Goal: Task Accomplishment & Management: Complete application form

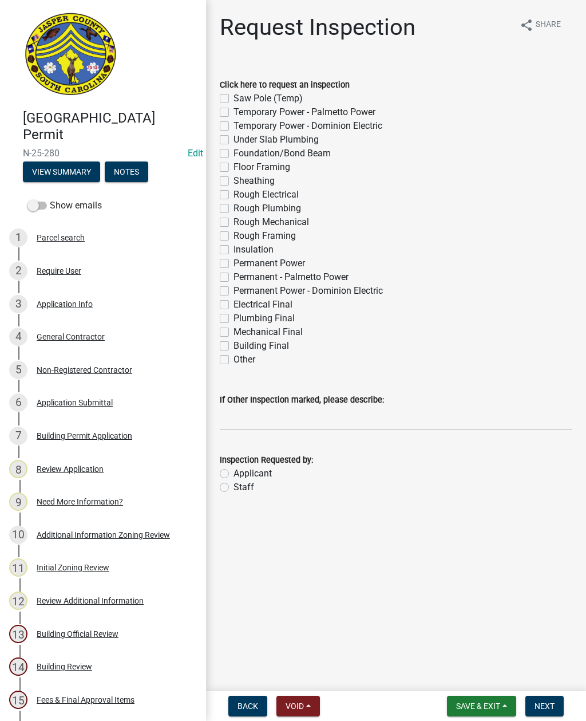
click at [234, 491] on label "Staff" at bounding box center [244, 487] width 21 height 14
click at [234, 488] on input "Staff" at bounding box center [237, 483] width 7 height 7
radio input "true"
click at [243, 416] on input "If Other Inspection marked, please describe:" at bounding box center [396, 418] width 353 height 23
type input "Do not add to schedule"
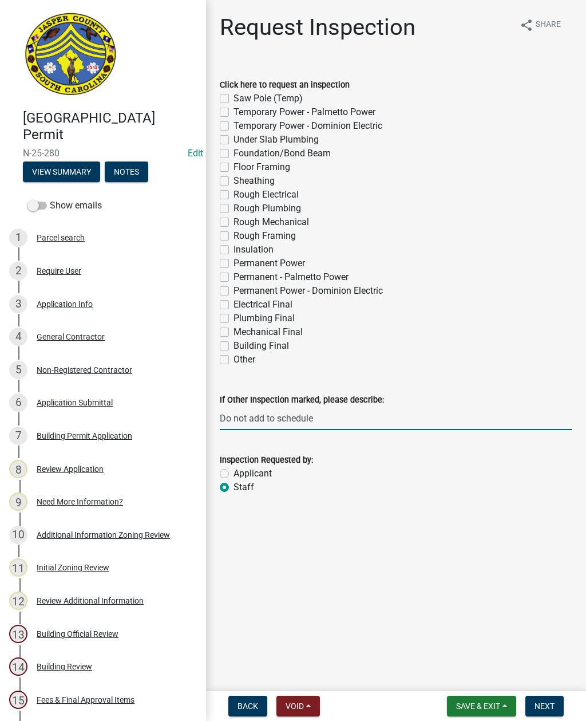
click at [234, 124] on label "Temporary Power - Dominion Electric" at bounding box center [308, 126] width 149 height 14
click at [234, 124] on input "Temporary Power - Dominion Electric" at bounding box center [237, 122] width 7 height 7
checkbox input "true"
checkbox input "false"
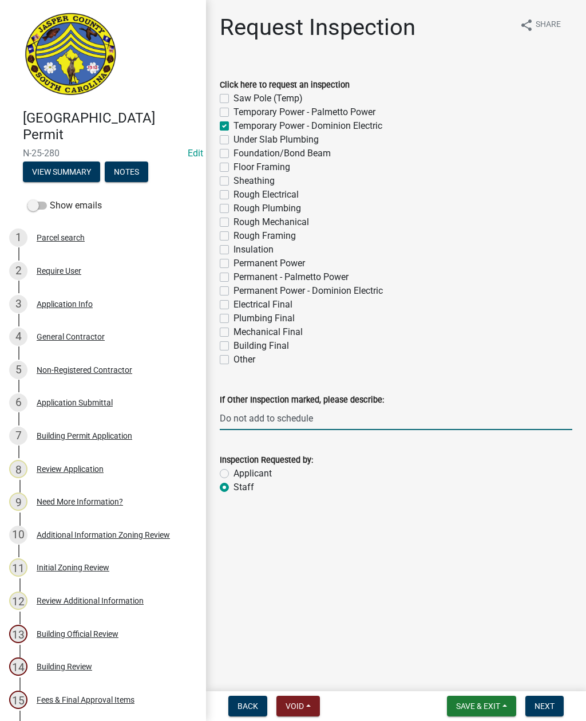
checkbox input "true"
checkbox input "false"
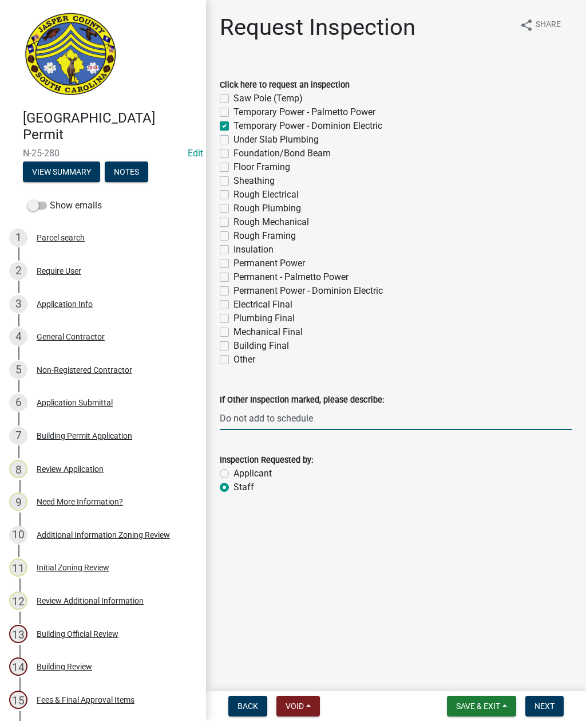
checkbox input "false"
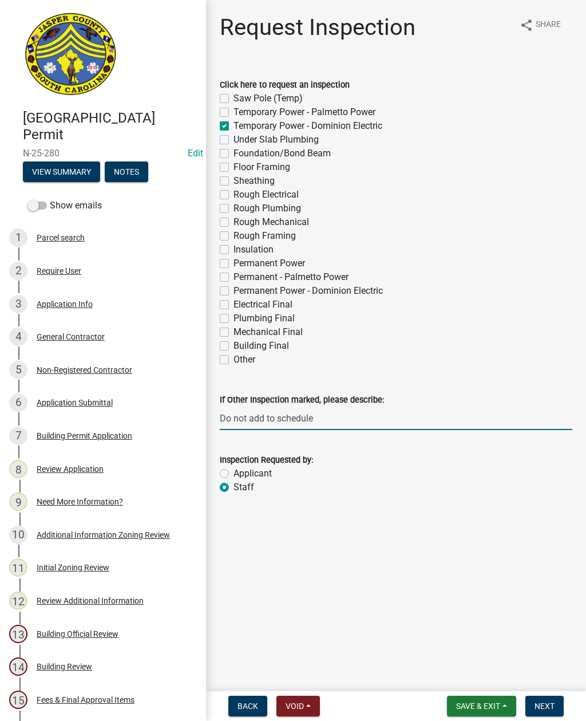
checkbox input "false"
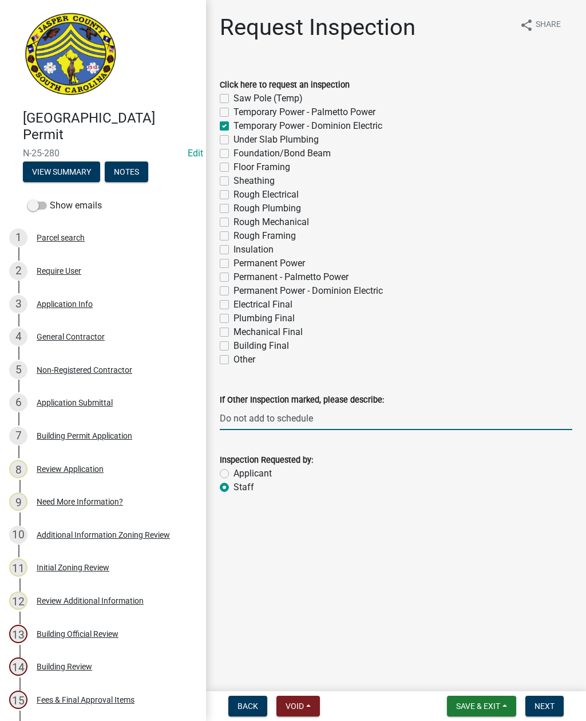
checkbox input "false"
click at [234, 121] on label "Temporary Power - Dominion Electric" at bounding box center [308, 126] width 149 height 14
click at [234, 121] on input "Temporary Power - Dominion Electric" at bounding box center [237, 122] width 7 height 7
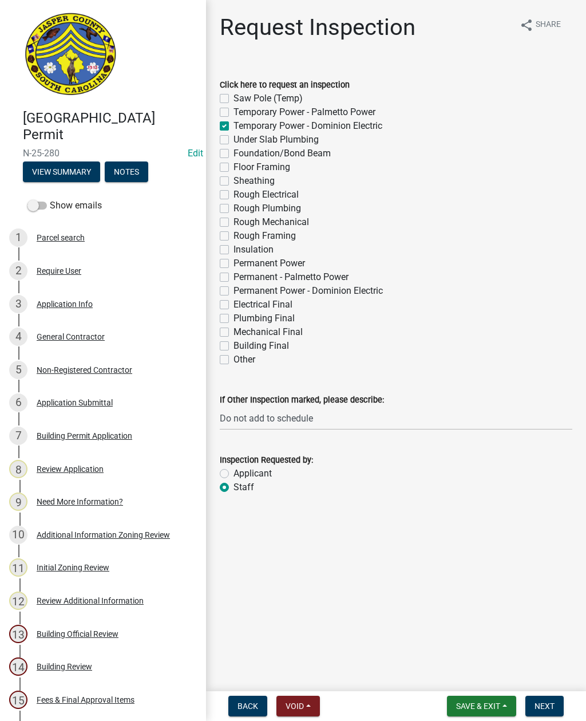
checkbox input "false"
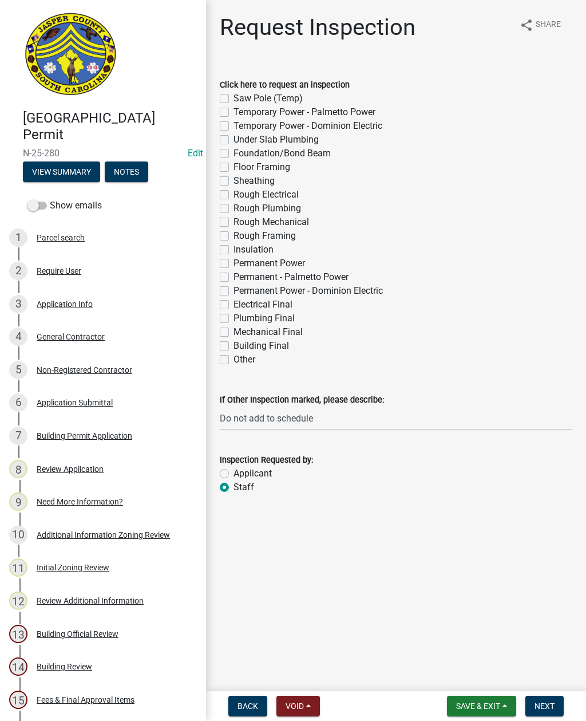
checkbox input "false"
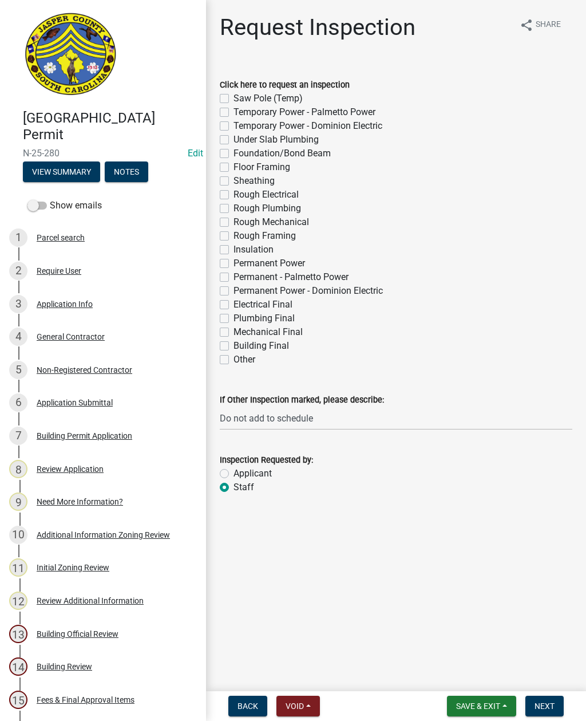
checkbox input "false"
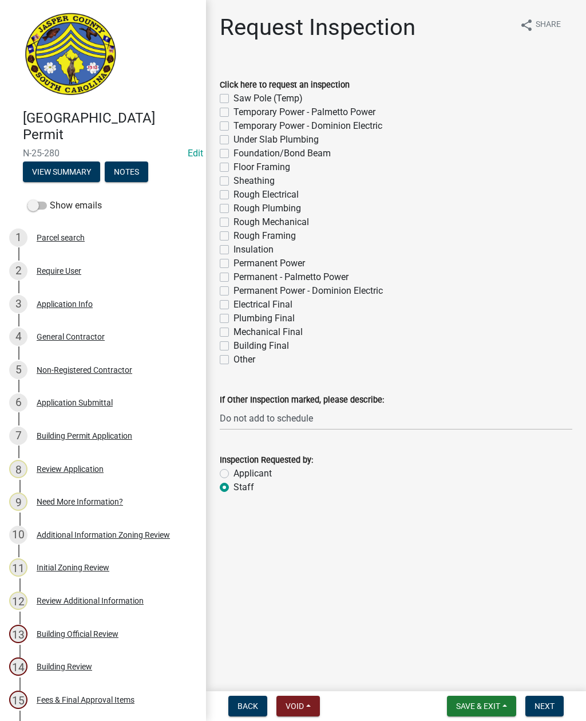
checkbox input "false"
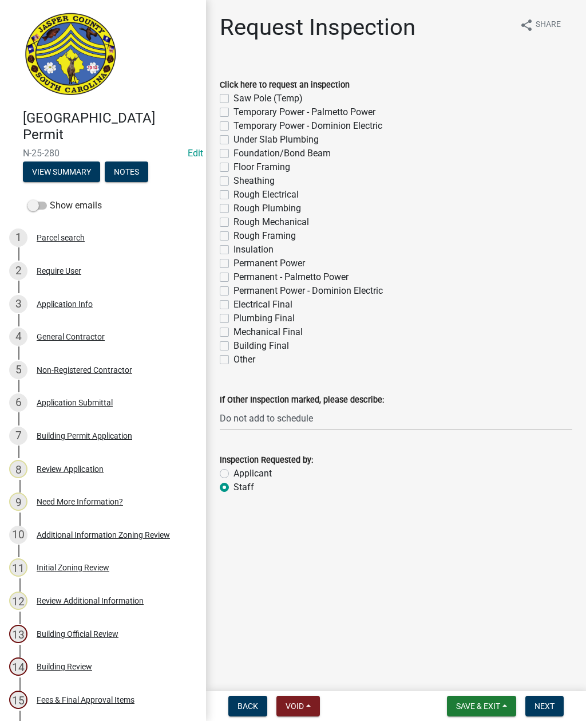
checkbox input "false"
click at [234, 289] on label "Permanent Power - Dominion Electric" at bounding box center [308, 291] width 149 height 14
click at [234, 289] on input "Permanent Power - Dominion Electric" at bounding box center [237, 287] width 7 height 7
checkbox input "true"
checkbox input "false"
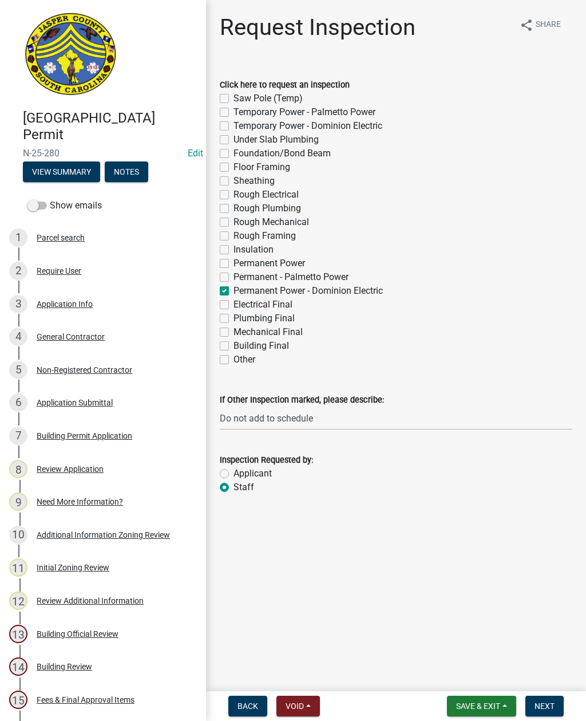
checkbox input "false"
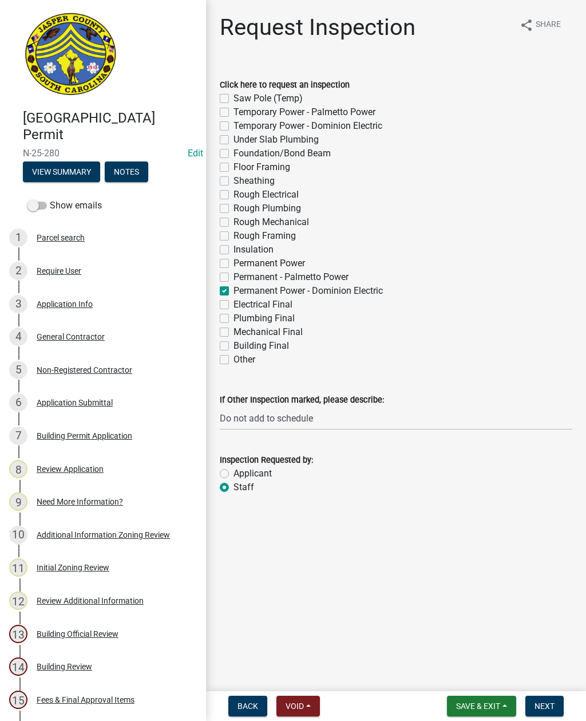
checkbox input "false"
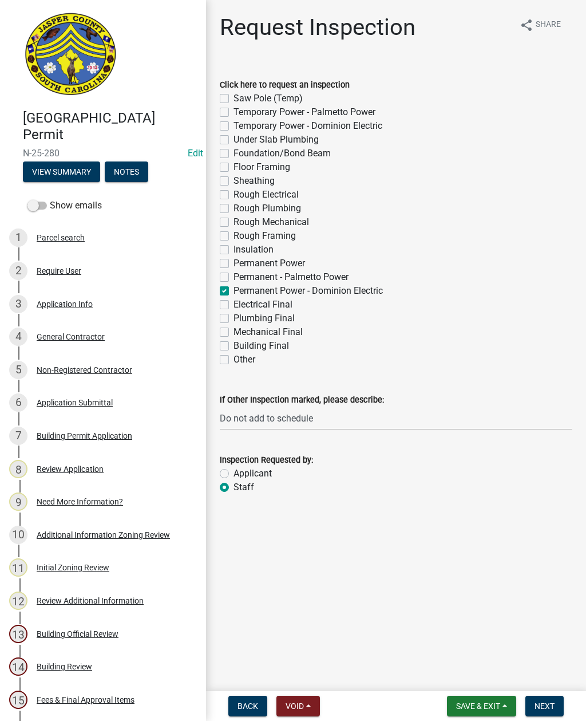
checkbox input "false"
checkbox input "true"
checkbox input "false"
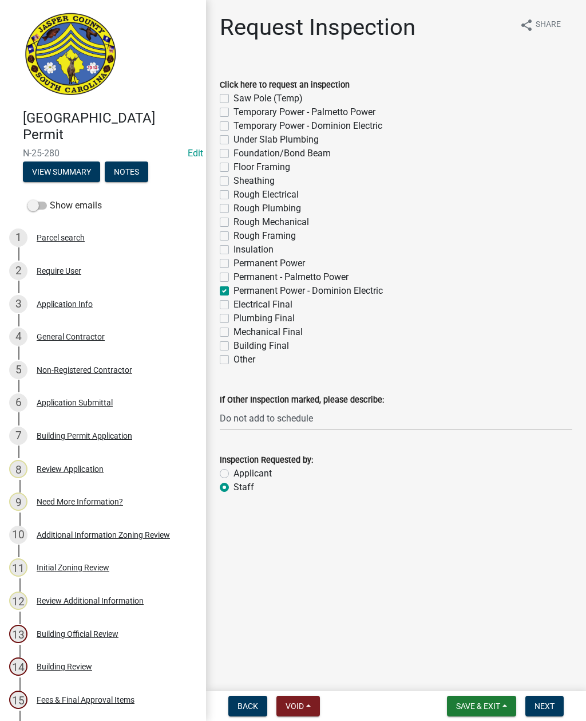
checkbox input "false"
click at [545, 699] on button "Next" at bounding box center [545, 706] width 38 height 21
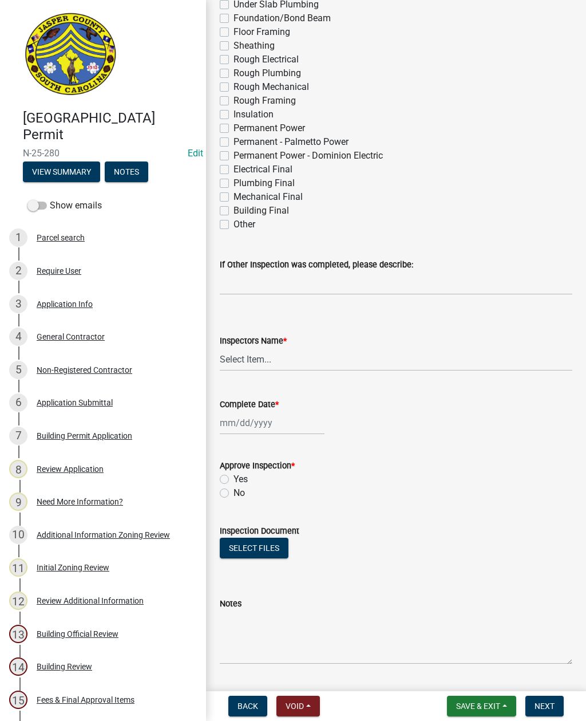
scroll to position [322, 0]
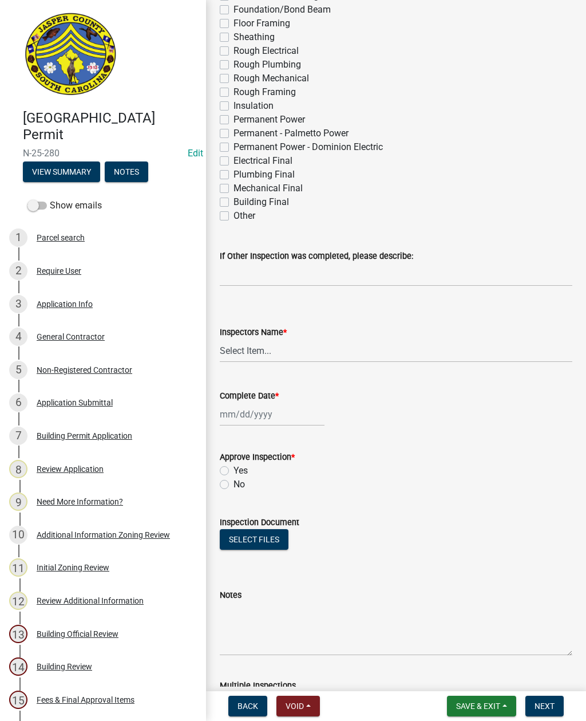
click at [234, 148] on label "Permanent Power - Dominion Electric" at bounding box center [308, 147] width 149 height 14
click at [234, 148] on input "Permanent Power - Dominion Electric" at bounding box center [237, 143] width 7 height 7
checkbox input "true"
checkbox input "false"
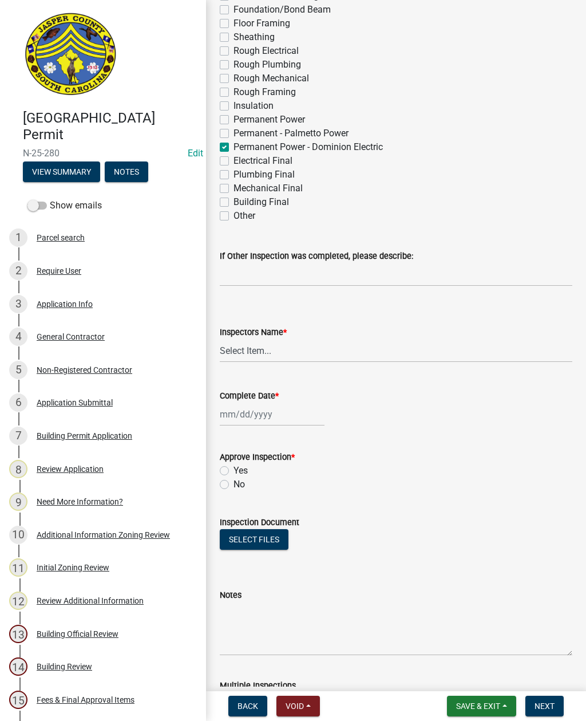
checkbox input "false"
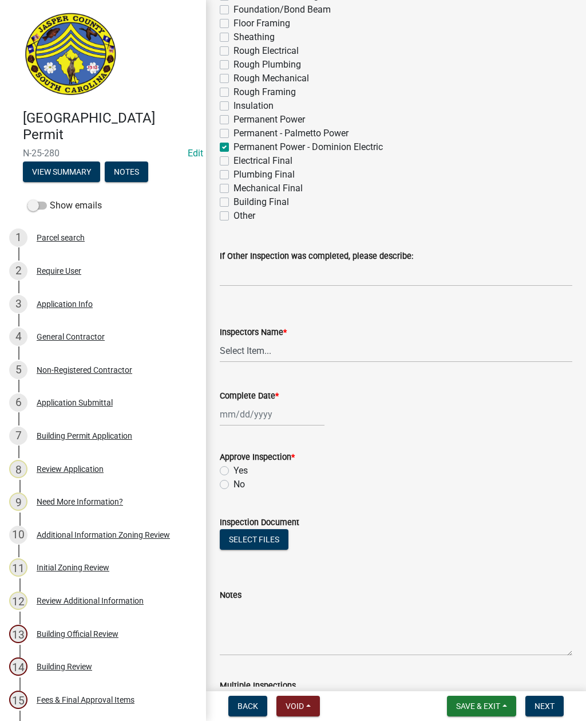
checkbox input "false"
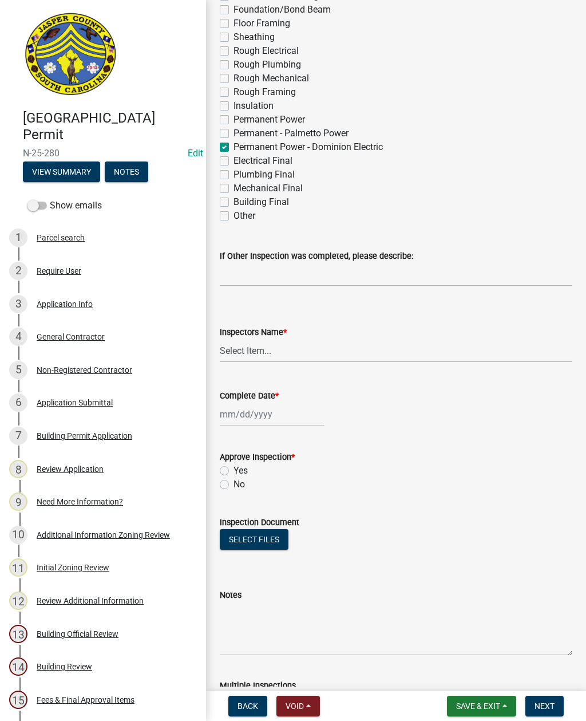
checkbox input "false"
checkbox input "true"
checkbox input "false"
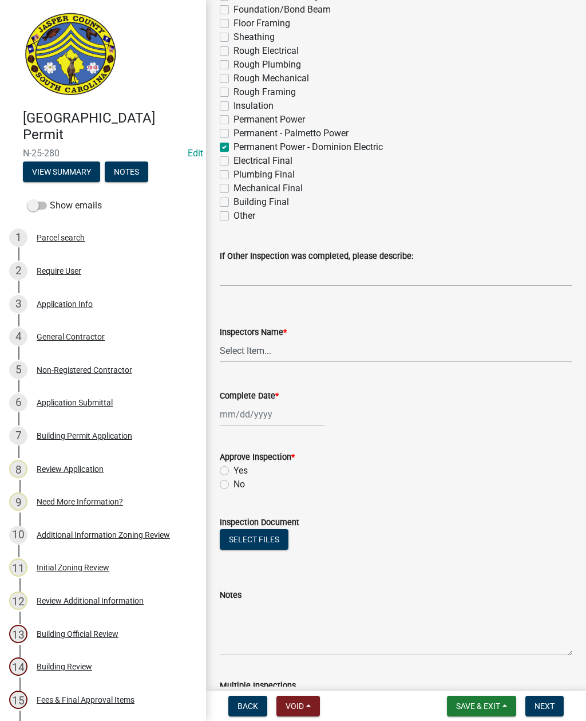
checkbox input "false"
click at [254, 347] on select "Select Item... [EMAIL_ADDRESS][DOMAIN_NAME] ([PERSON_NAME] ) rcampbell ([PERSON…" at bounding box center [396, 350] width 353 height 23
select select "2d9ba1e5-2fdd-4b15-98d0-073dcbeb5880"
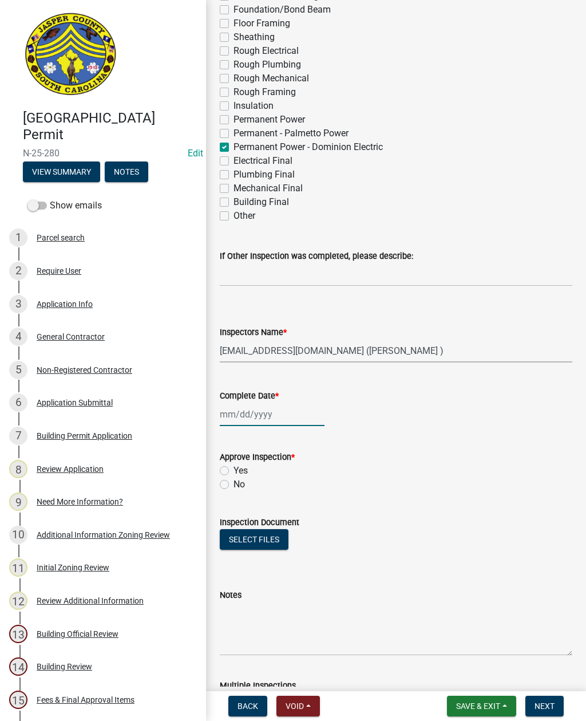
click at [257, 416] on div at bounding box center [272, 414] width 105 height 23
select select "9"
select select "2025"
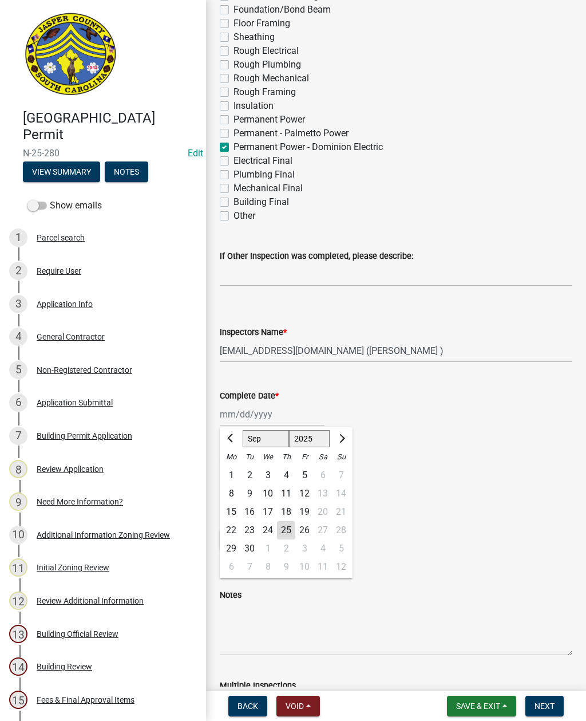
click at [283, 527] on div "25" at bounding box center [286, 530] width 18 height 18
type input "[DATE]"
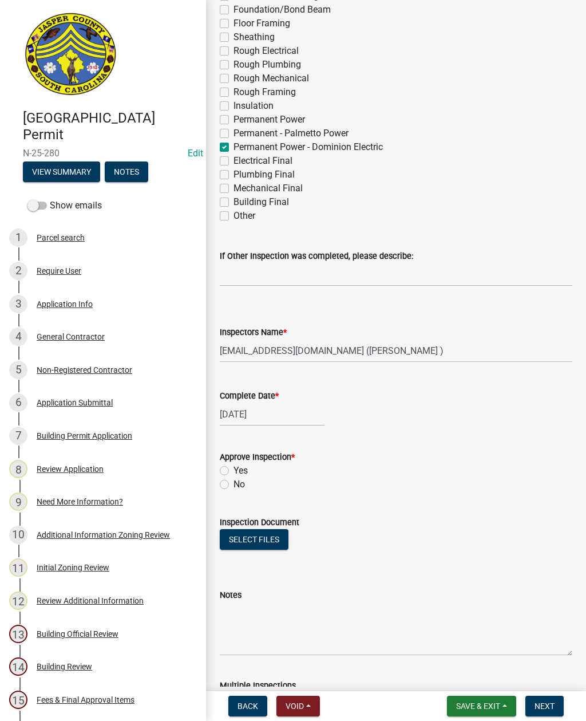
click at [234, 485] on label "No" at bounding box center [239, 485] width 11 height 14
click at [234, 485] on input "No" at bounding box center [237, 481] width 7 height 7
radio input "true"
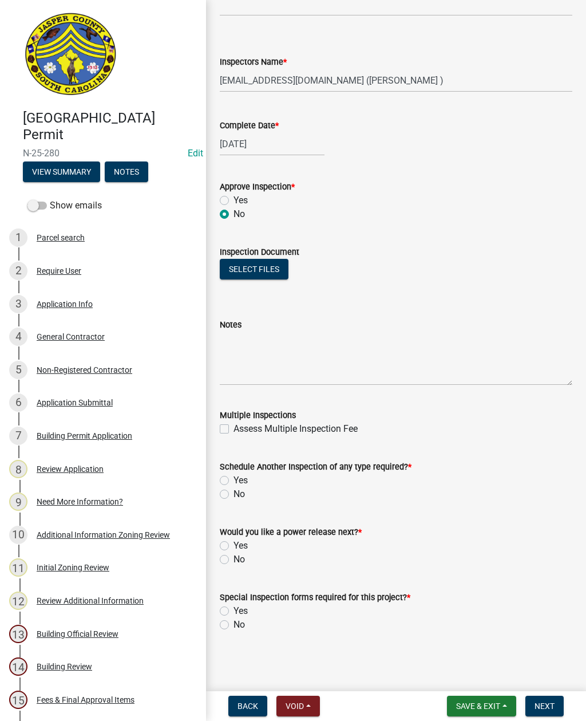
scroll to position [593, 0]
click at [285, 349] on textarea "Notes" at bounding box center [396, 359] width 353 height 54
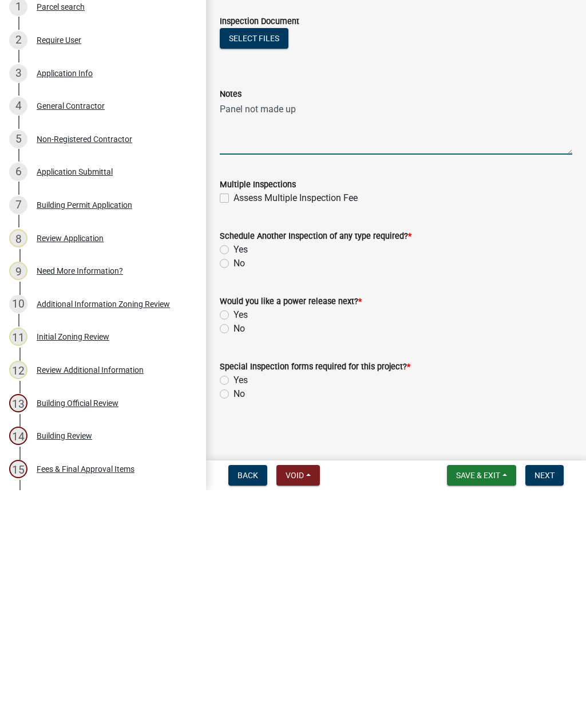
type textarea "Panel not made up"
click at [226, 460] on div "Schedule Another Inspection of any type required? *" at bounding box center [396, 467] width 353 height 14
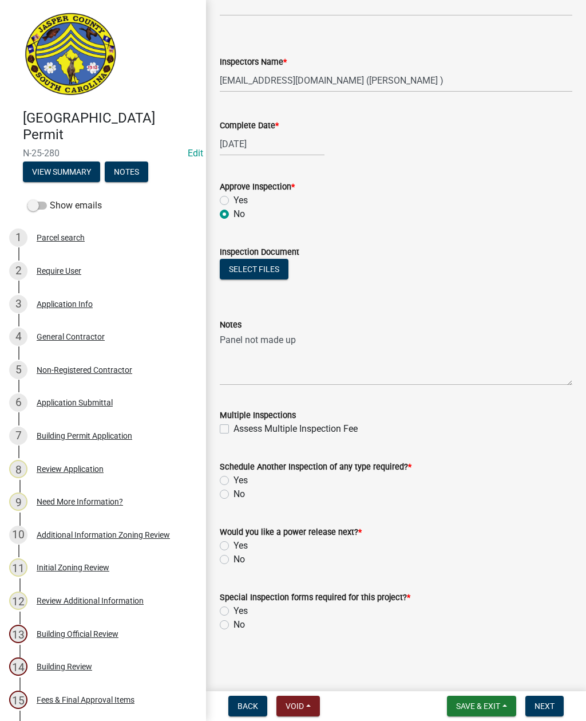
click at [234, 477] on label "Yes" at bounding box center [241, 481] width 14 height 14
click at [234, 477] on input "Yes" at bounding box center [237, 477] width 7 height 7
radio input "true"
click at [234, 556] on label "No" at bounding box center [239, 560] width 11 height 14
click at [234, 556] on input "No" at bounding box center [237, 556] width 7 height 7
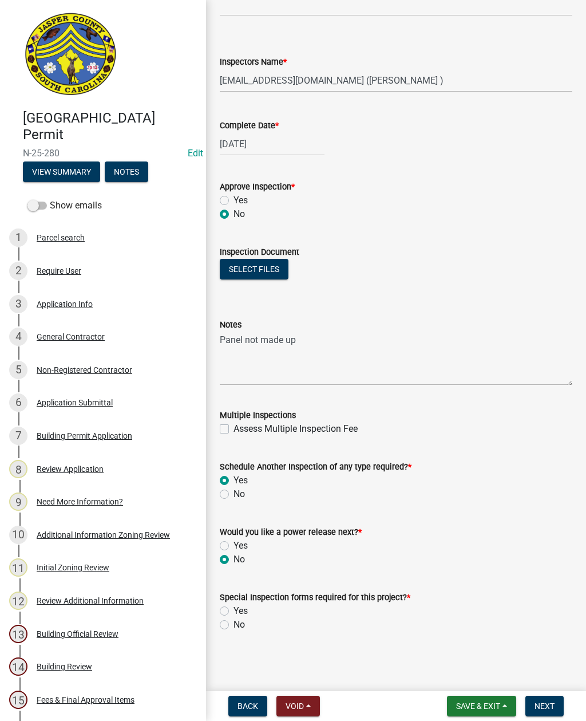
radio input "true"
click at [234, 625] on label "No" at bounding box center [239, 625] width 11 height 14
click at [234, 625] on input "No" at bounding box center [237, 621] width 7 height 7
radio input "true"
click at [234, 428] on label "Assess Multiple Inspection Fee" at bounding box center [296, 429] width 124 height 14
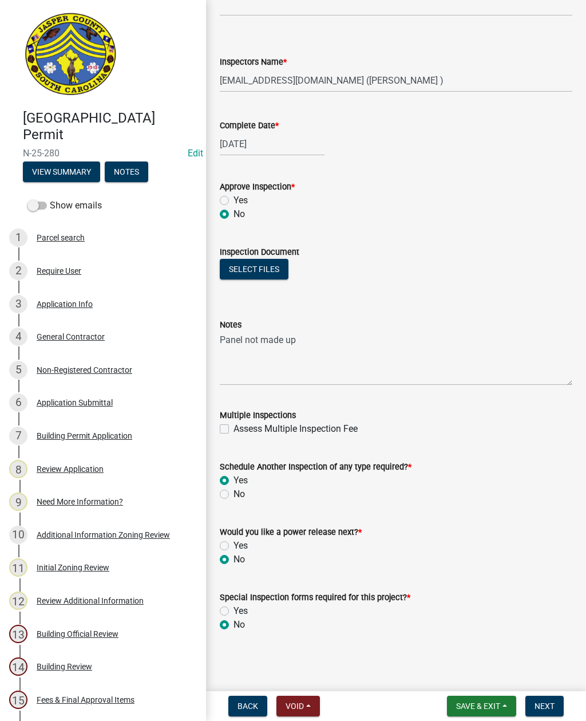
click at [234, 428] on input "Assess Multiple Inspection Fee" at bounding box center [237, 425] width 7 height 7
checkbox input "true"
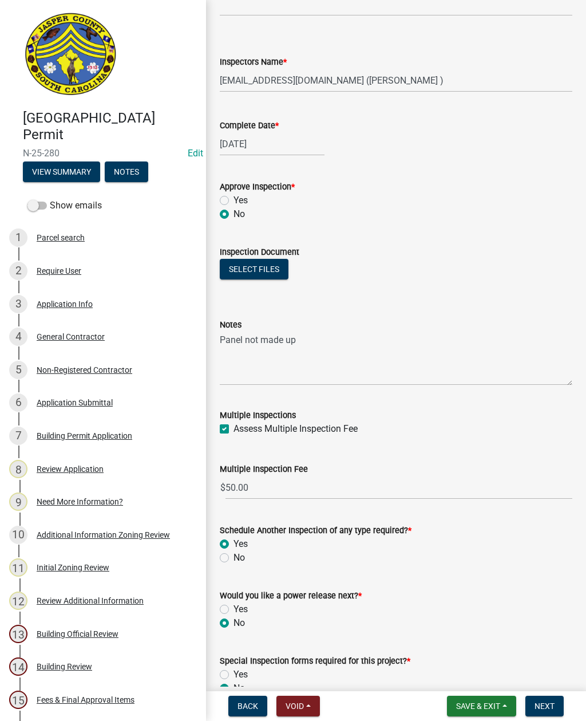
click at [246, 266] on button "Select files" at bounding box center [254, 269] width 69 height 21
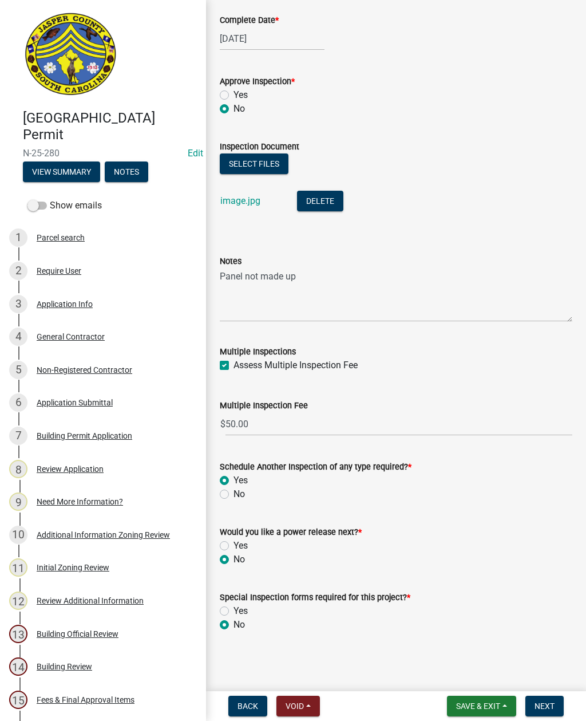
scroll to position [698, 0]
click at [545, 703] on span "Next" at bounding box center [545, 705] width 20 height 9
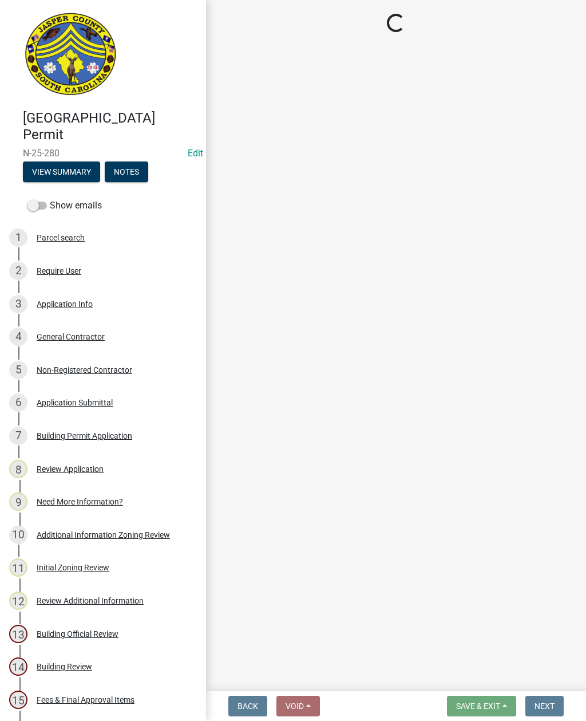
select select "3: 3"
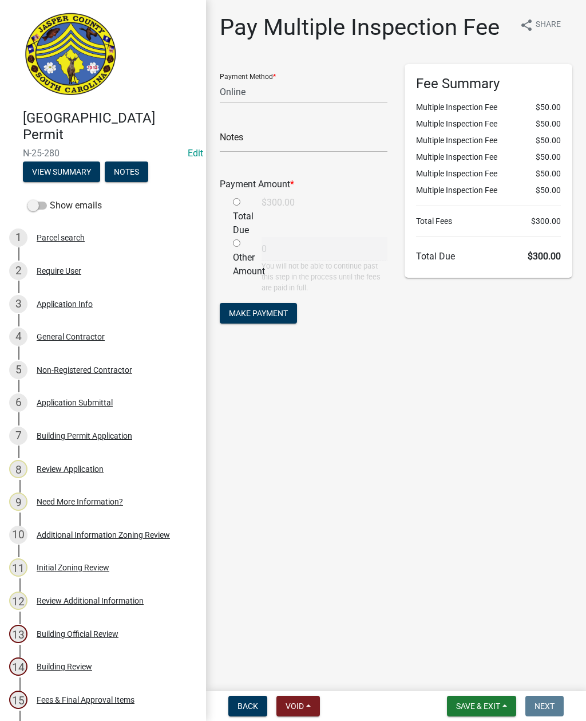
click at [484, 703] on span "Save & Exit" at bounding box center [478, 705] width 44 height 9
click at [465, 677] on button "Save & Exit" at bounding box center [471, 676] width 92 height 27
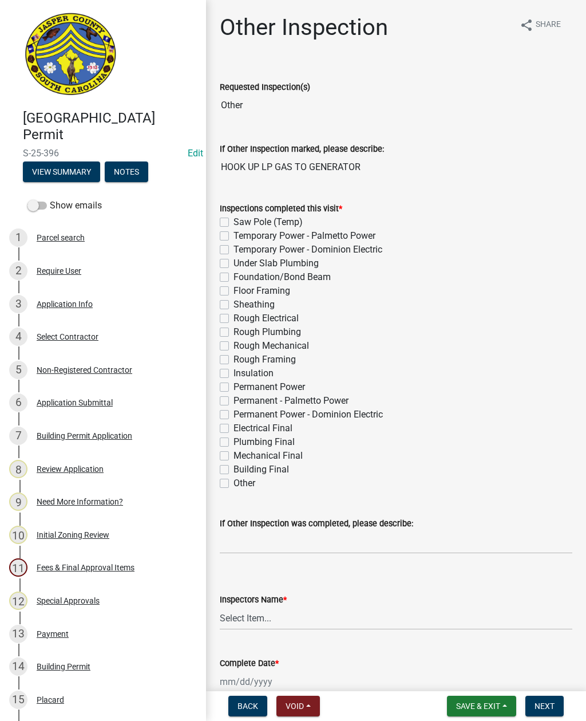
click at [68, 172] on button "View Summary" at bounding box center [61, 171] width 77 height 21
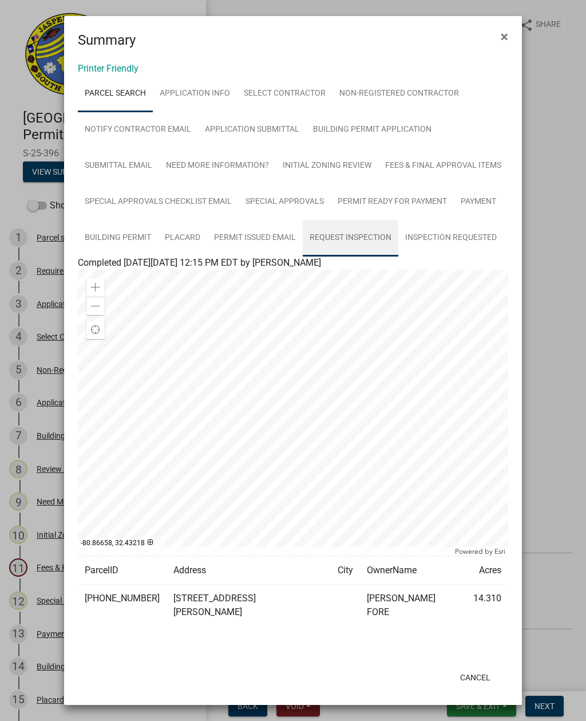
click at [352, 238] on link "Request Inspection" at bounding box center [351, 238] width 96 height 37
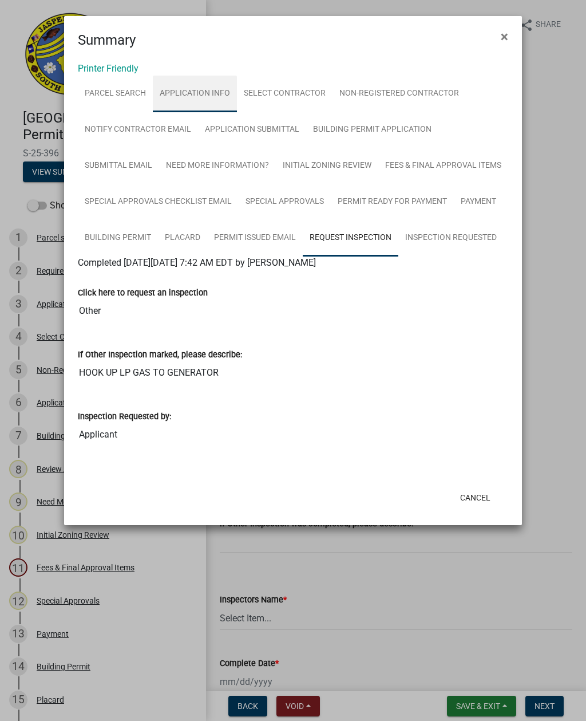
click at [198, 94] on link "Application Info" at bounding box center [195, 94] width 84 height 37
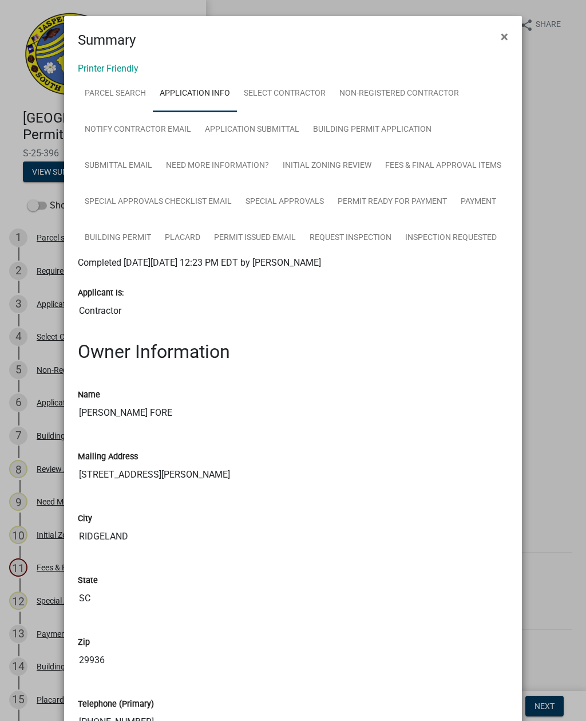
click at [508, 38] on button "×" at bounding box center [505, 37] width 26 height 32
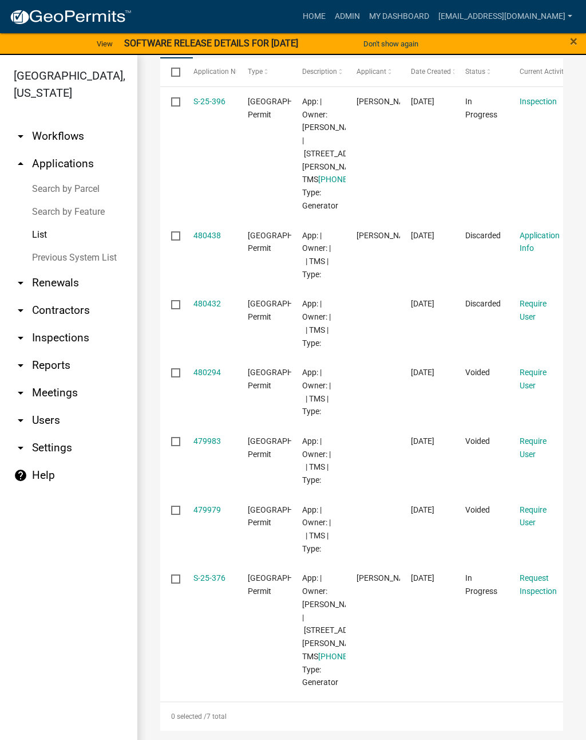
scroll to position [295, 0]
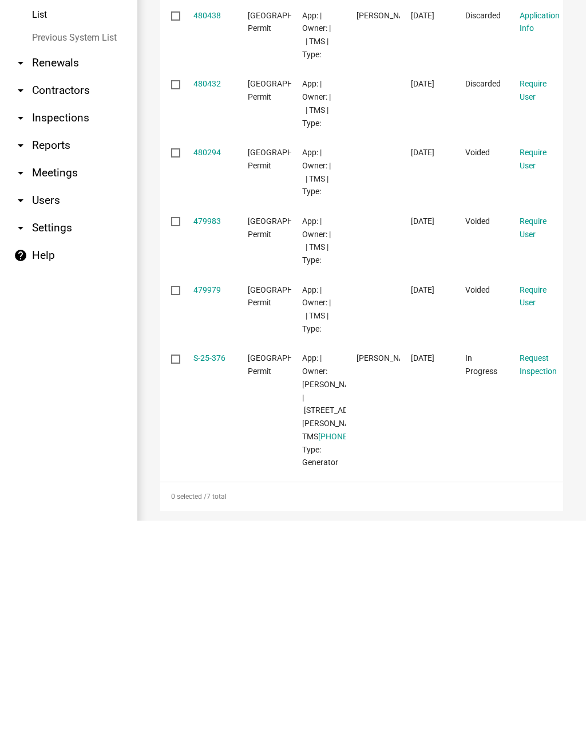
type input "114 ti"
click at [200, 573] on link "S-25-376" at bounding box center [210, 577] width 32 height 9
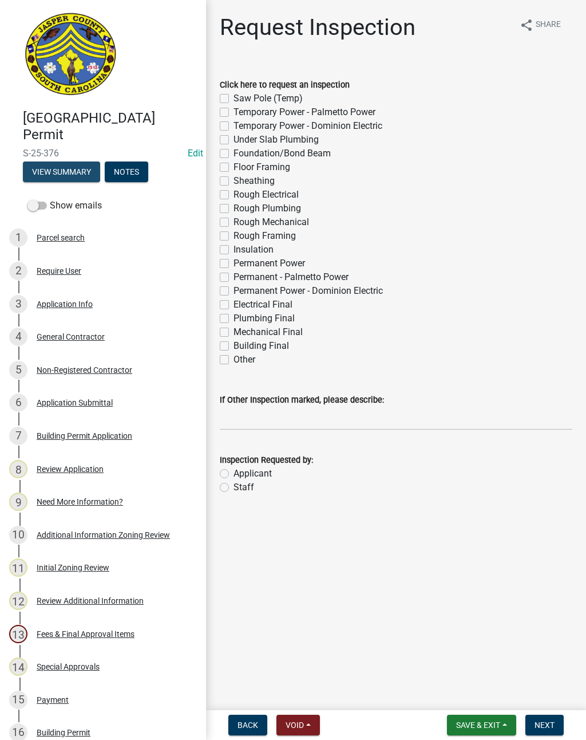
click at [78, 164] on button "View Summary" at bounding box center [61, 171] width 77 height 21
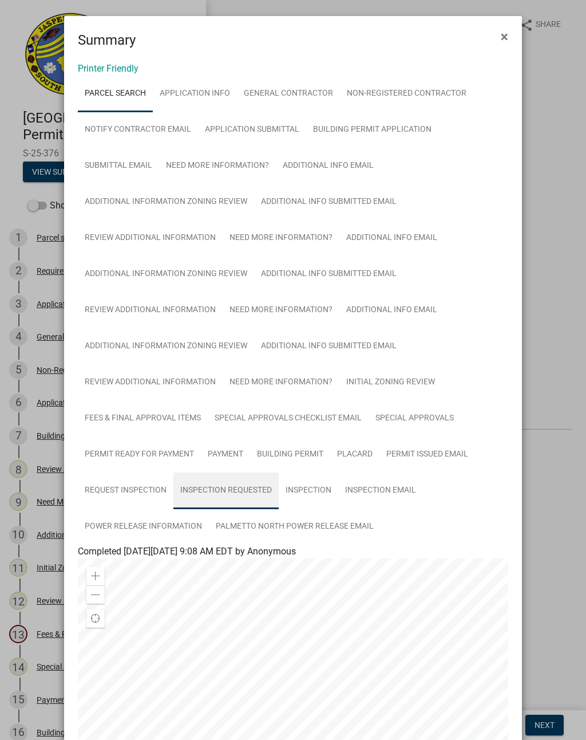
click at [230, 483] on link "Inspection Requested" at bounding box center [226, 490] width 105 height 37
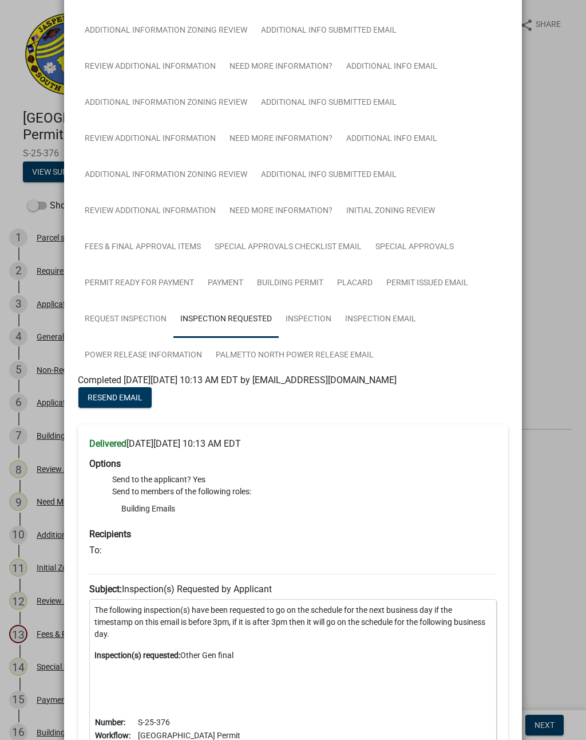
scroll to position [165, 0]
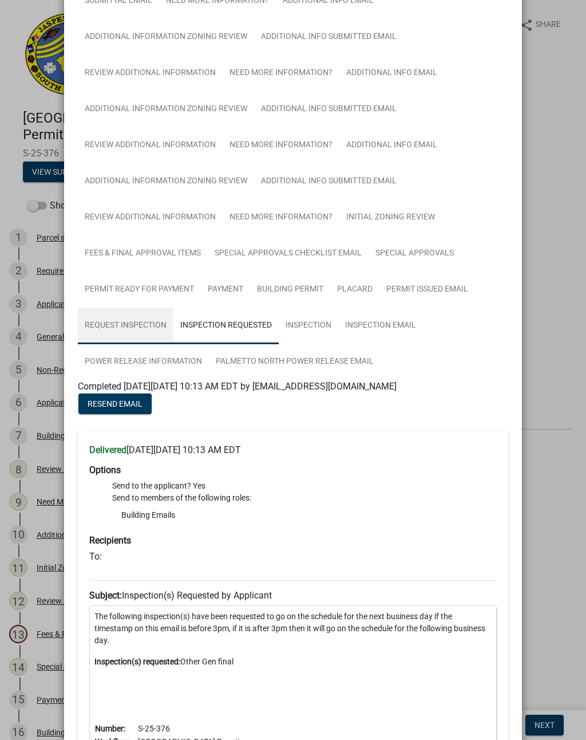
click at [136, 322] on link "Request Inspection" at bounding box center [126, 326] width 96 height 37
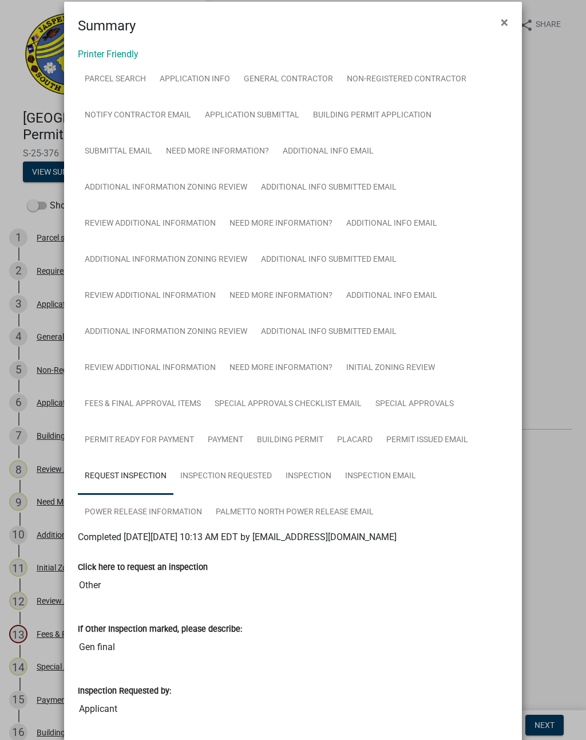
scroll to position [13, 0]
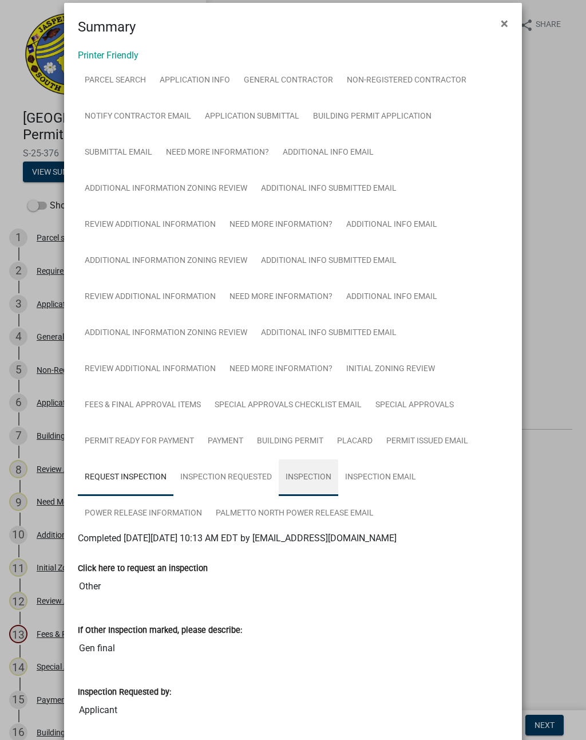
click at [310, 479] on link "Inspection" at bounding box center [309, 477] width 60 height 37
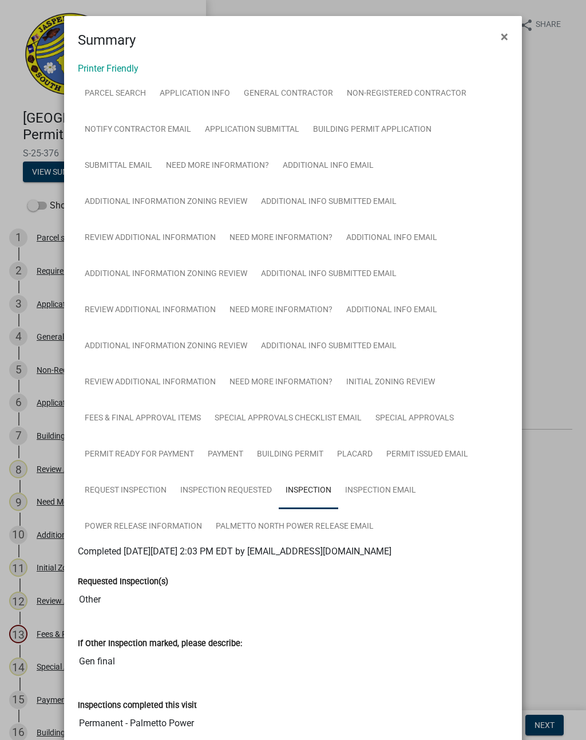
scroll to position [0, 0]
click at [120, 490] on link "Request Inspection" at bounding box center [126, 490] width 96 height 37
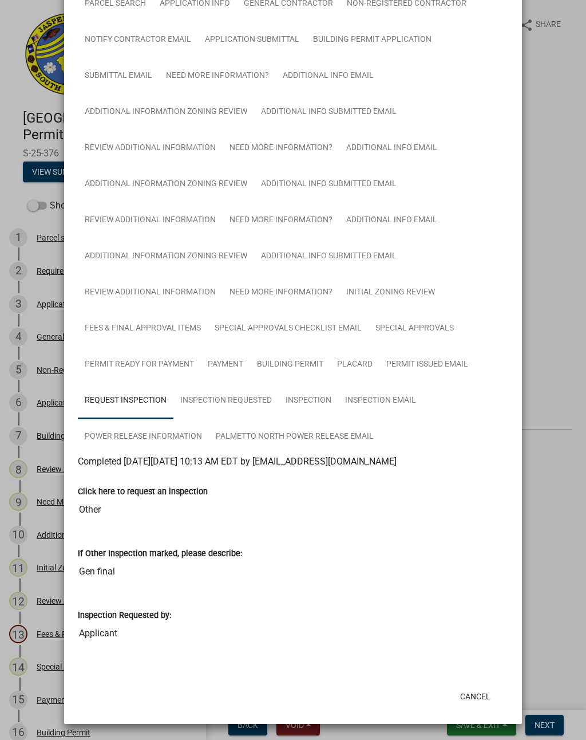
scroll to position [90, 0]
click at [239, 397] on link "Inspection Requested" at bounding box center [226, 401] width 105 height 37
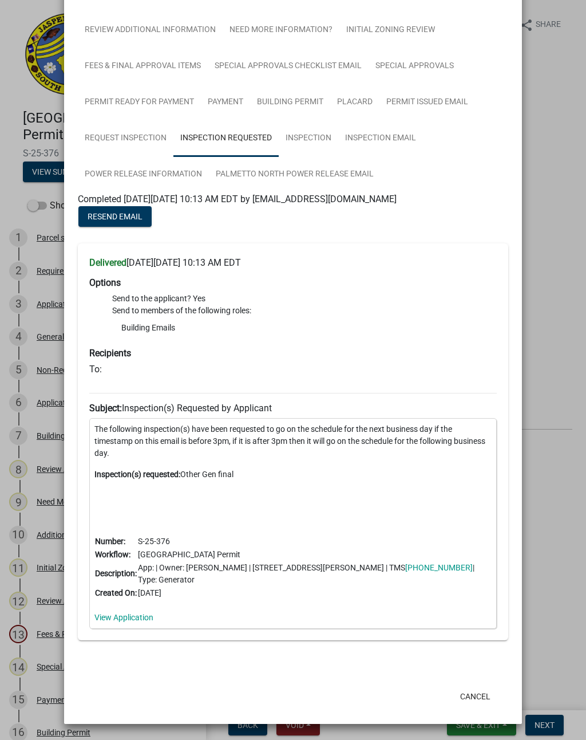
scroll to position [352, 0]
click at [298, 141] on link "Inspection" at bounding box center [309, 139] width 60 height 37
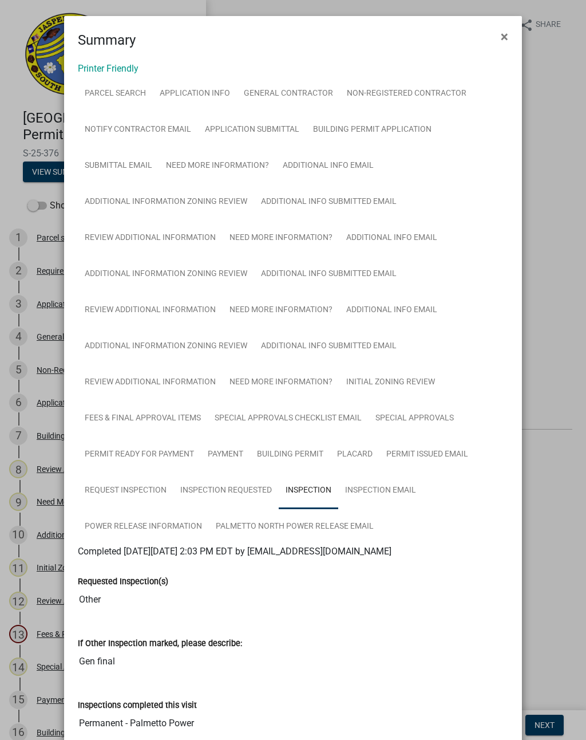
scroll to position [0, 0]
click at [398, 482] on link "Inspection Email" at bounding box center [380, 490] width 85 height 37
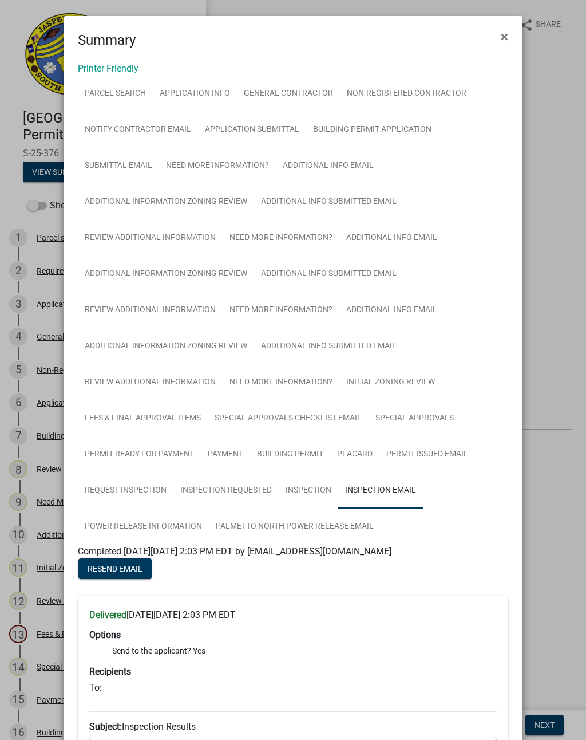
click at [497, 34] on button "×" at bounding box center [505, 37] width 26 height 32
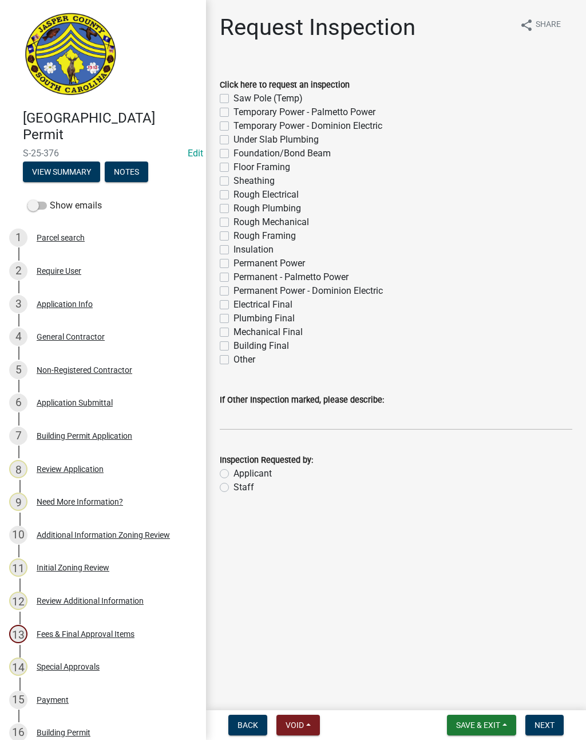
click at [129, 167] on button "Notes" at bounding box center [127, 171] width 44 height 21
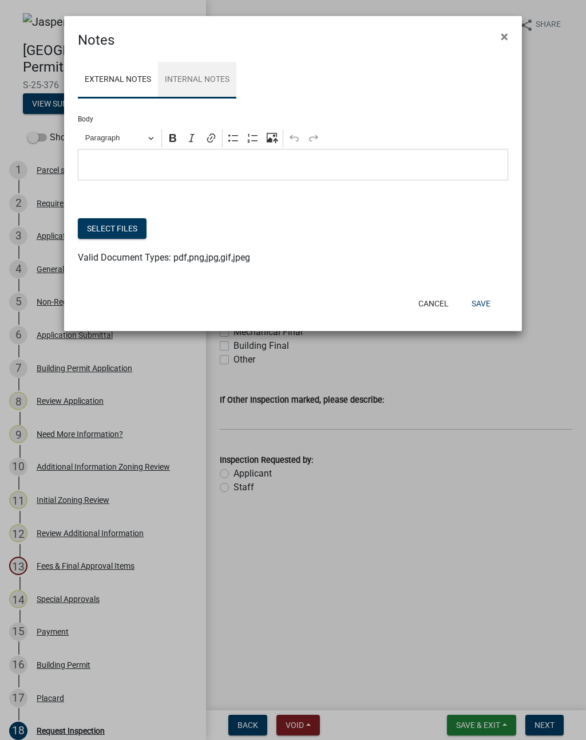
click at [218, 85] on link "Internal Notes" at bounding box center [197, 80] width 78 height 37
click at [506, 37] on span "×" at bounding box center [504, 37] width 7 height 16
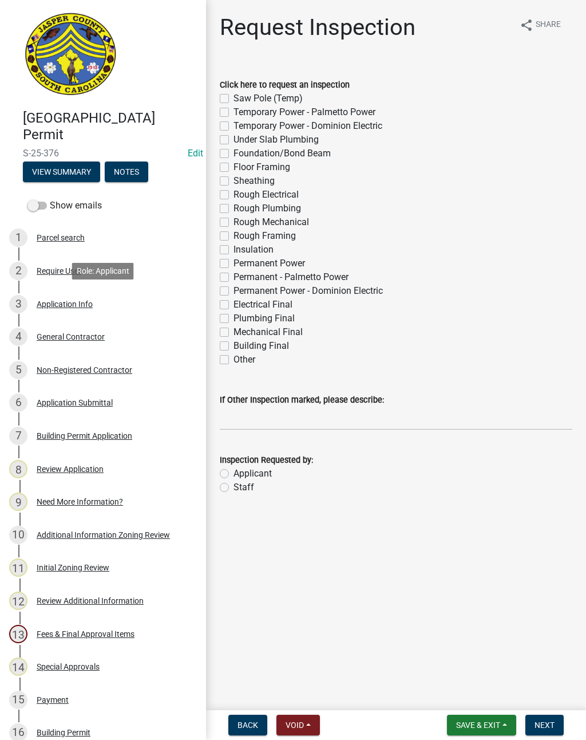
click at [74, 306] on div "Application Info" at bounding box center [65, 304] width 56 height 8
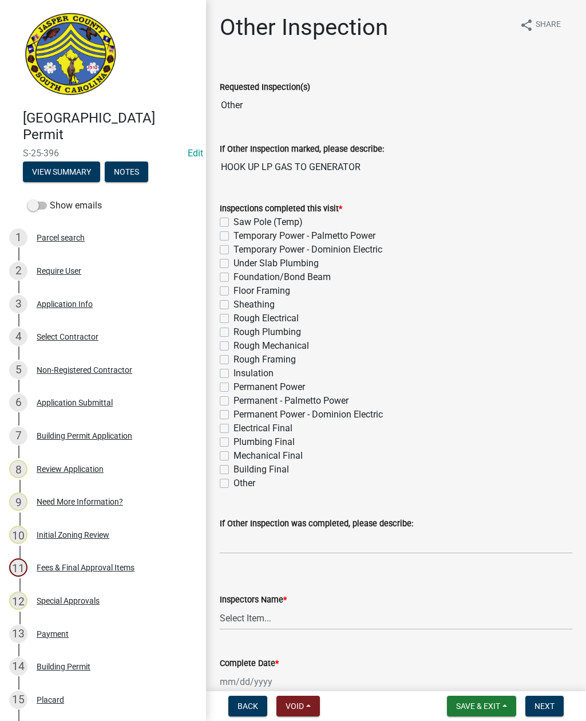
click at [217, 485] on div "Inspections completed this visit * Saw Pole (Temp) Temporary Power - Palmetto P…" at bounding box center [396, 339] width 370 height 302
click at [234, 482] on label "Other" at bounding box center [245, 483] width 22 height 14
click at [234, 482] on input "Other" at bounding box center [237, 479] width 7 height 7
checkbox input "true"
checkbox input "false"
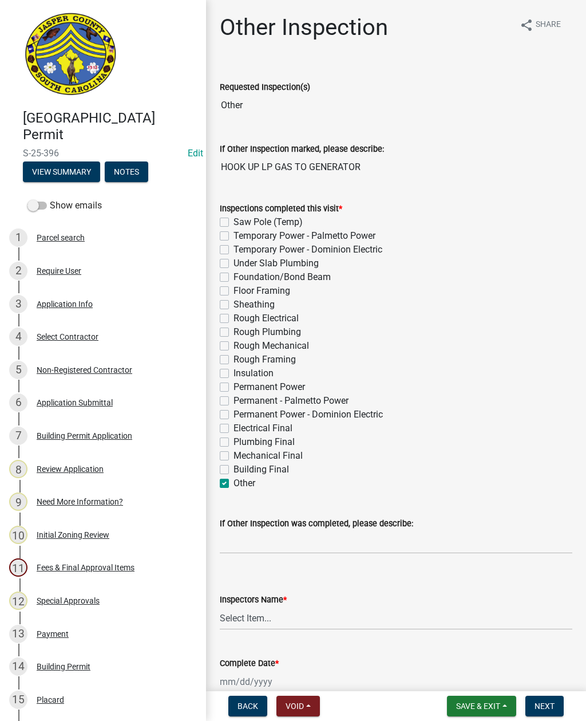
checkbox input "false"
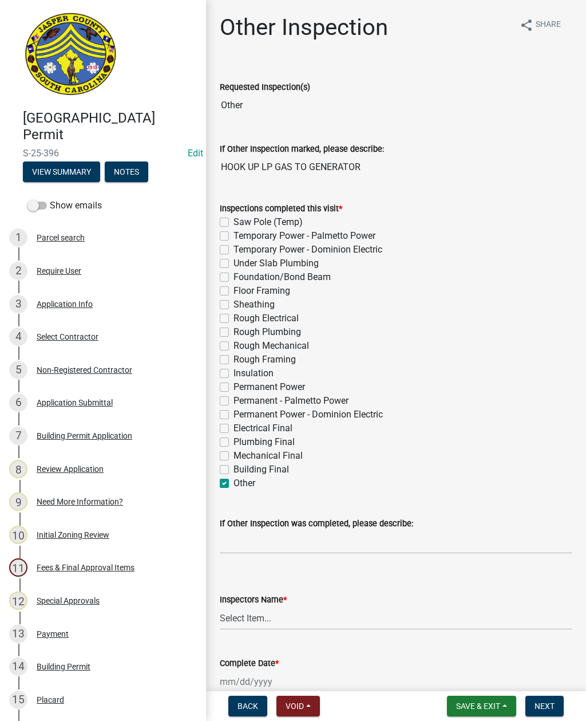
checkbox input "false"
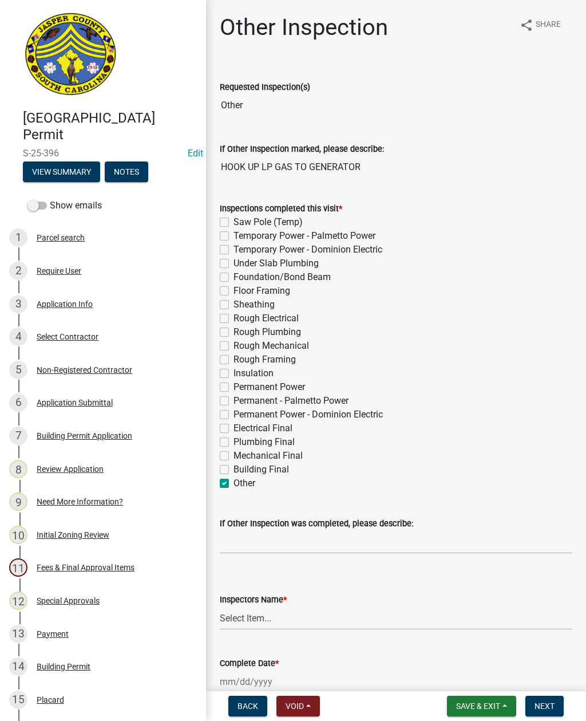
checkbox input "false"
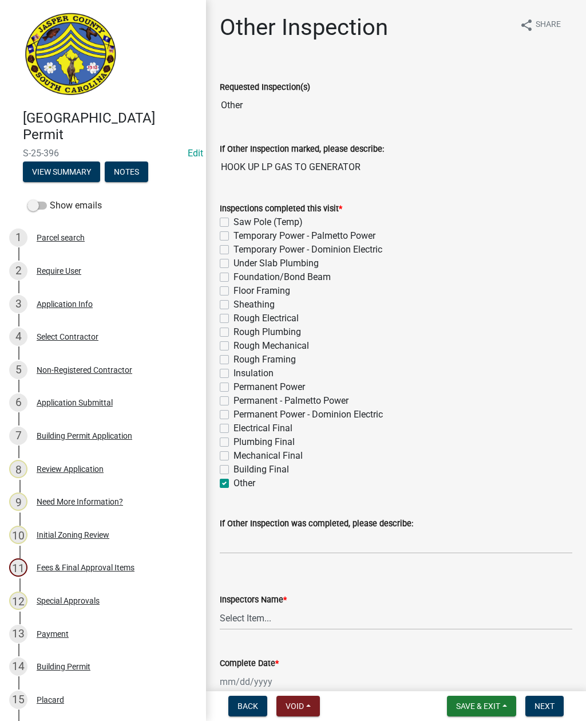
checkbox input "false"
checkbox input "true"
click at [287, 545] on input "If Other Inspection was completed, please describe:" at bounding box center [396, 541] width 353 height 23
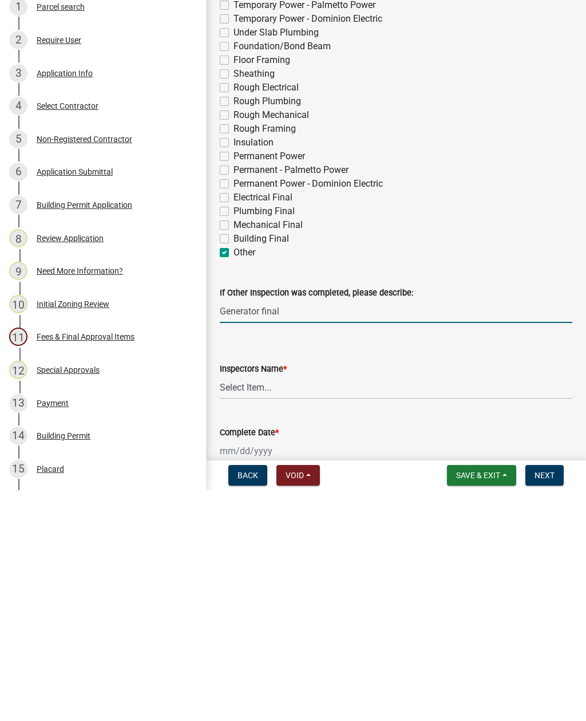
type input "Generator final"
click at [278, 606] on select "Select Item... [EMAIL_ADDRESS][DOMAIN_NAME] ([PERSON_NAME] ) rcampbell ([PERSON…" at bounding box center [396, 617] width 353 height 23
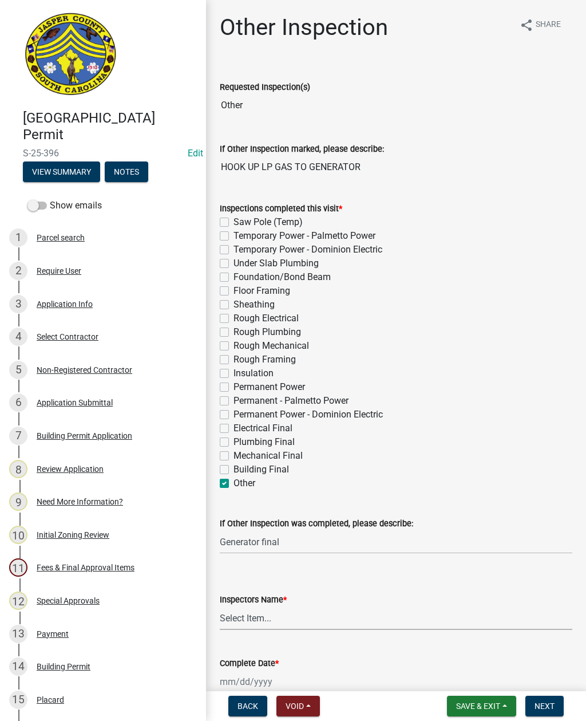
select select "2d9ba1e5-2fdd-4b15-98d0-073dcbeb5880"
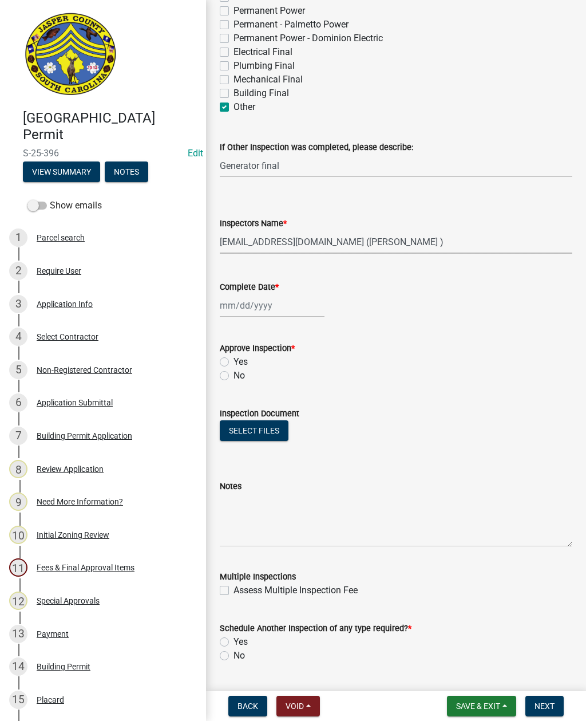
scroll to position [377, 0]
click at [251, 308] on div at bounding box center [272, 304] width 105 height 23
select select "9"
select select "2025"
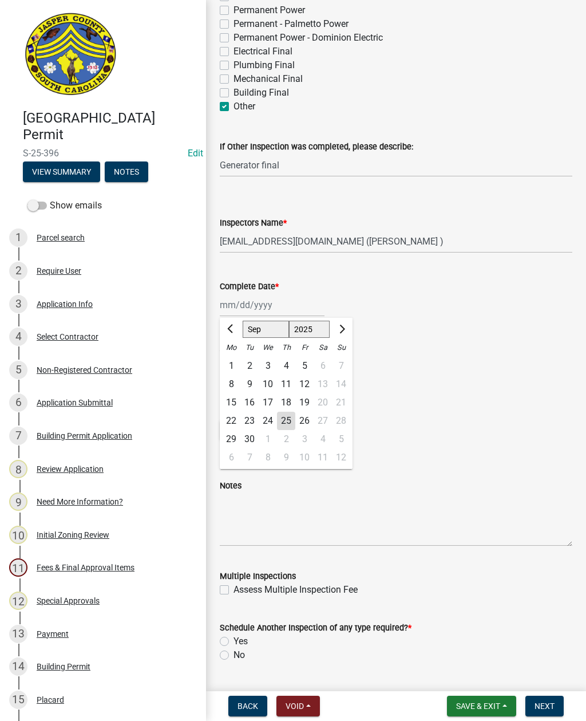
click at [283, 422] on div "25" at bounding box center [286, 421] width 18 height 18
type input "[DATE]"
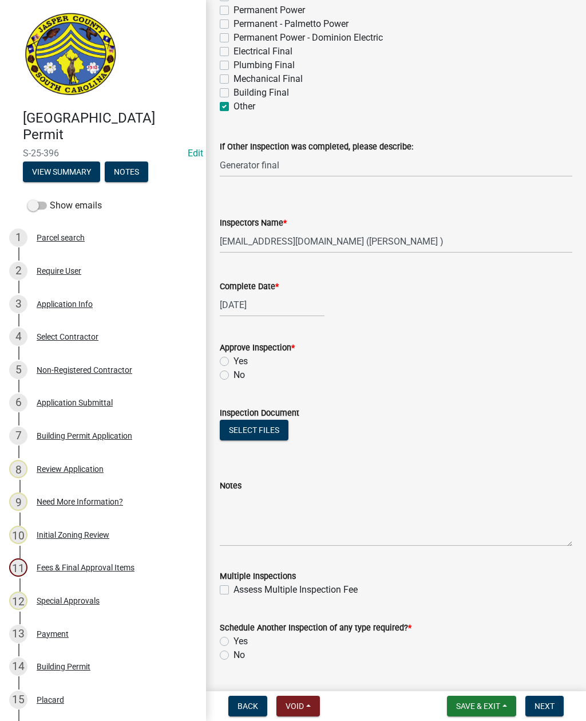
click at [234, 360] on label "Yes" at bounding box center [241, 361] width 14 height 14
click at [234, 360] on input "Yes" at bounding box center [237, 357] width 7 height 7
radio input "true"
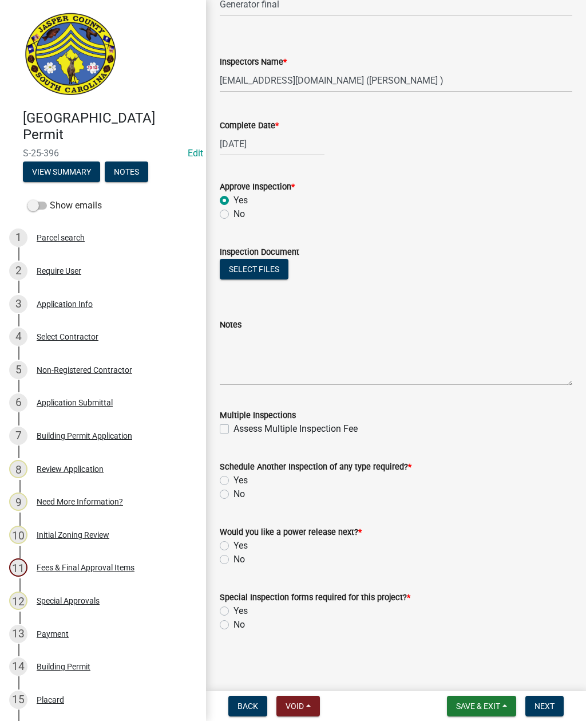
scroll to position [538, 0]
click at [234, 494] on label "No" at bounding box center [239, 494] width 11 height 14
click at [234, 494] on input "No" at bounding box center [237, 490] width 7 height 7
radio input "true"
click at [234, 558] on label "No" at bounding box center [239, 560] width 11 height 14
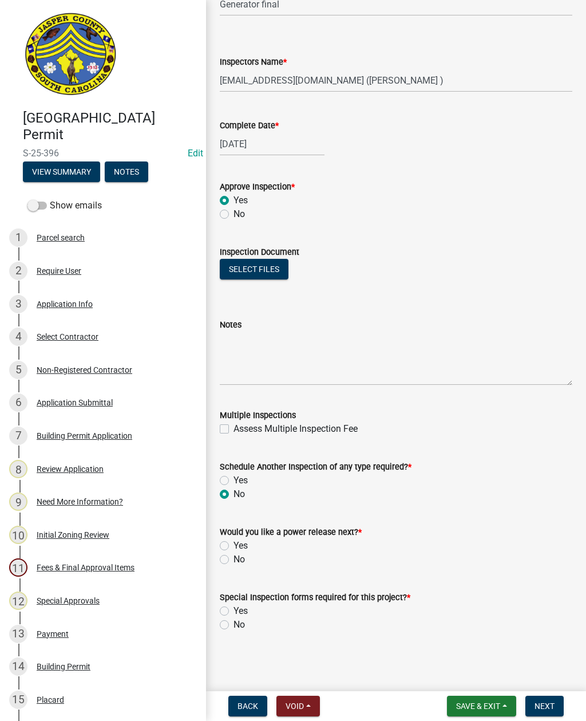
click at [234, 558] on input "No" at bounding box center [237, 556] width 7 height 7
radio input "true"
click at [234, 626] on label "No" at bounding box center [239, 625] width 11 height 14
click at [234, 625] on input "No" at bounding box center [237, 621] width 7 height 7
radio input "true"
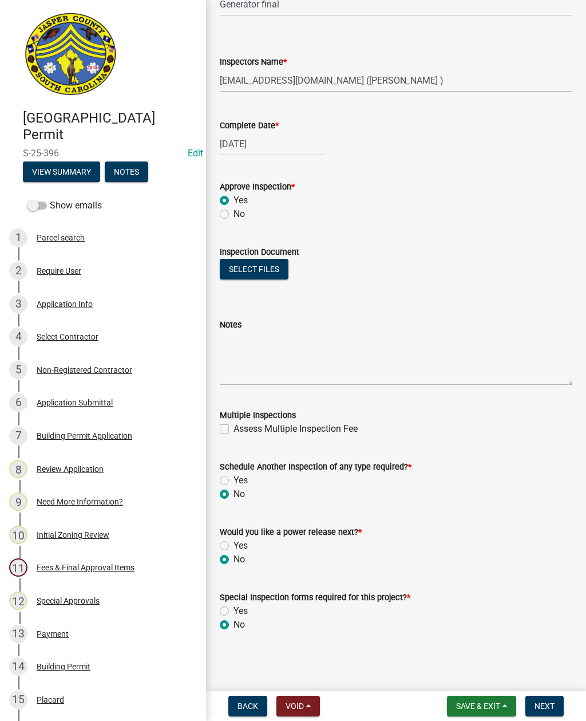
click at [544, 705] on span "Next" at bounding box center [545, 705] width 20 height 9
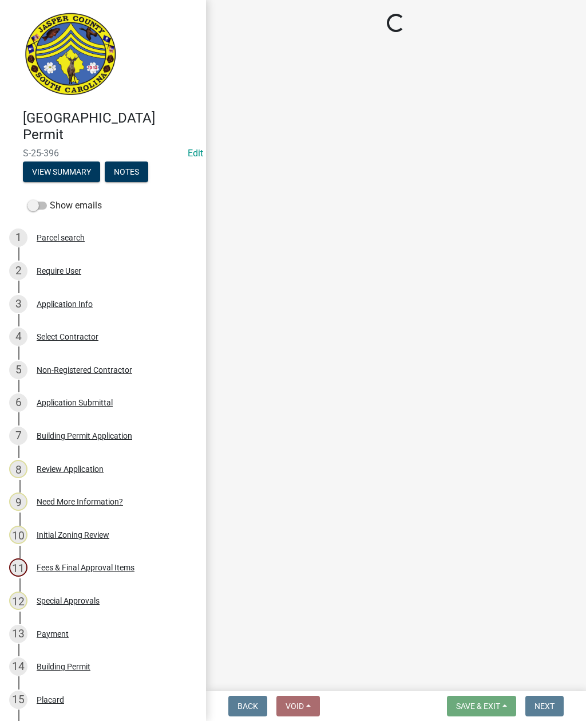
click at [574, 287] on main "Loading..." at bounding box center [396, 343] width 380 height 687
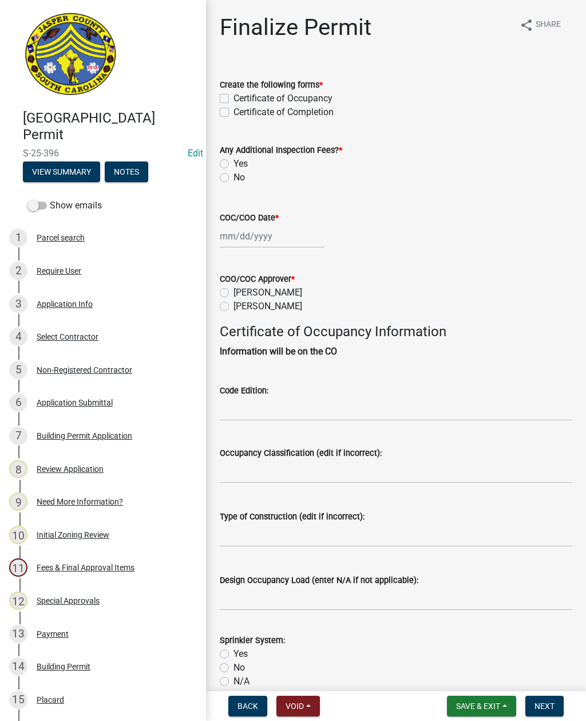
click at [234, 112] on label "Certificate of Completion" at bounding box center [284, 112] width 100 height 14
click at [234, 112] on input "Certificate of Completion" at bounding box center [237, 108] width 7 height 7
checkbox input "true"
checkbox input "false"
checkbox input "true"
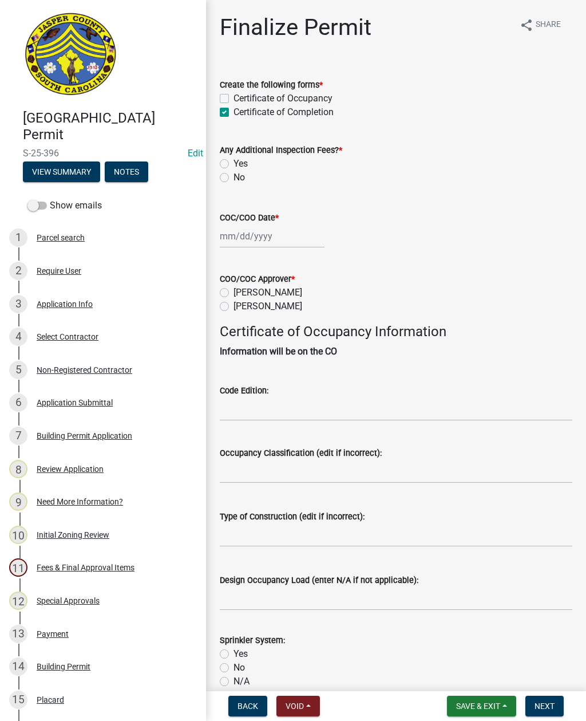
click at [234, 175] on label "No" at bounding box center [239, 178] width 11 height 14
click at [234, 175] on input "No" at bounding box center [237, 174] width 7 height 7
radio input "true"
click at [266, 242] on div at bounding box center [272, 235] width 105 height 23
select select "9"
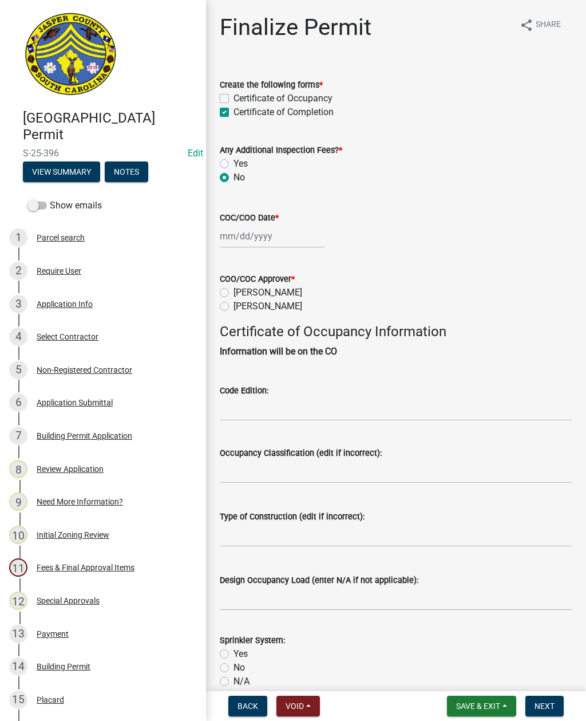
select select "2025"
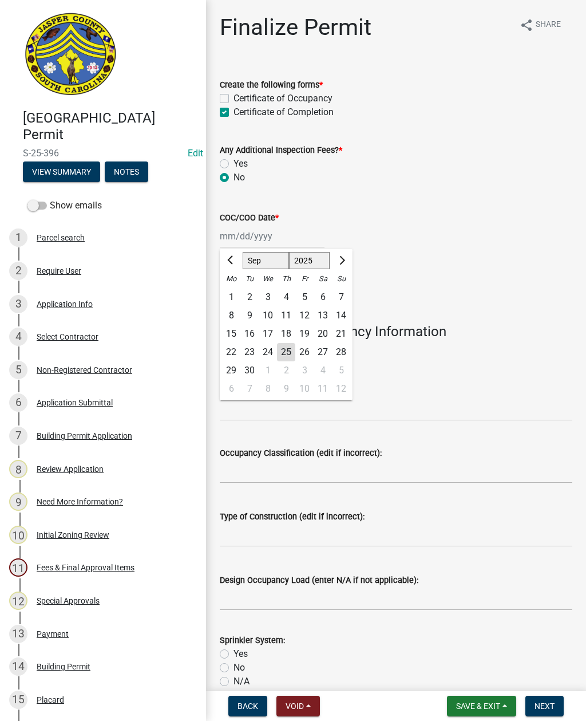
click at [287, 346] on div "25" at bounding box center [286, 352] width 18 height 18
type input "[DATE]"
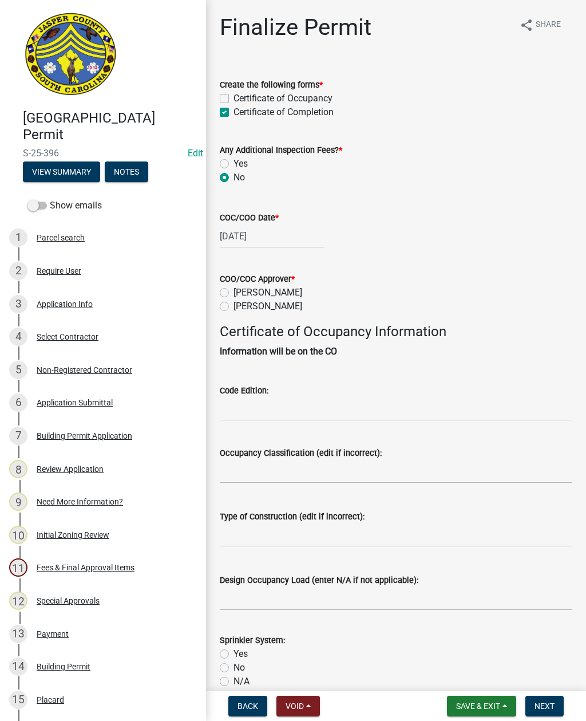
click at [234, 309] on label "Ryan Campbell" at bounding box center [268, 306] width 69 height 14
click at [234, 307] on input "Ryan Campbell" at bounding box center [237, 302] width 7 height 7
radio input "true"
click at [301, 403] on input "Code Edition:" at bounding box center [396, 408] width 353 height 23
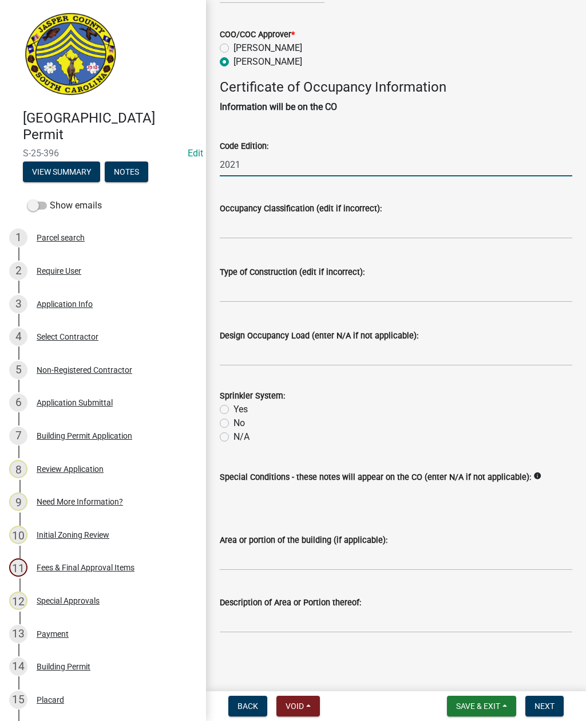
scroll to position [258, 0]
type input "2021"
click at [234, 430] on label "N/A" at bounding box center [242, 437] width 16 height 14
click at [234, 430] on input "N/A" at bounding box center [237, 433] width 7 height 7
radio input "true"
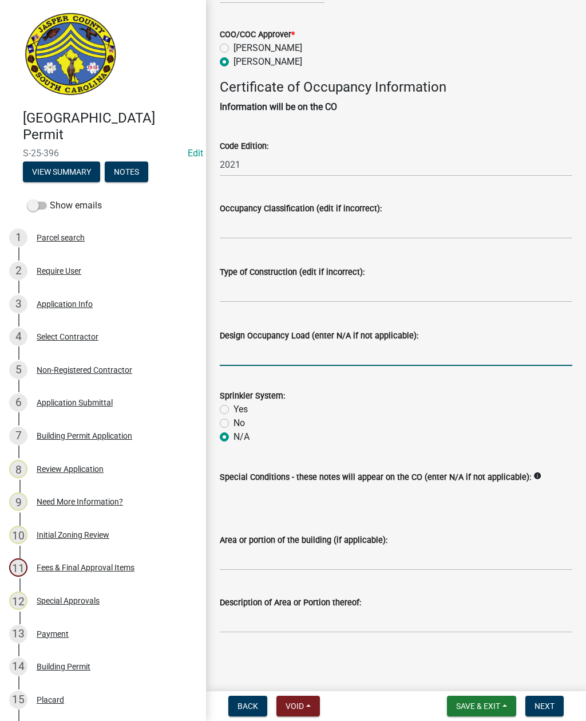
click at [369, 342] on input "Design Occupancy Load (enter N/A if not applicable):" at bounding box center [396, 353] width 353 height 23
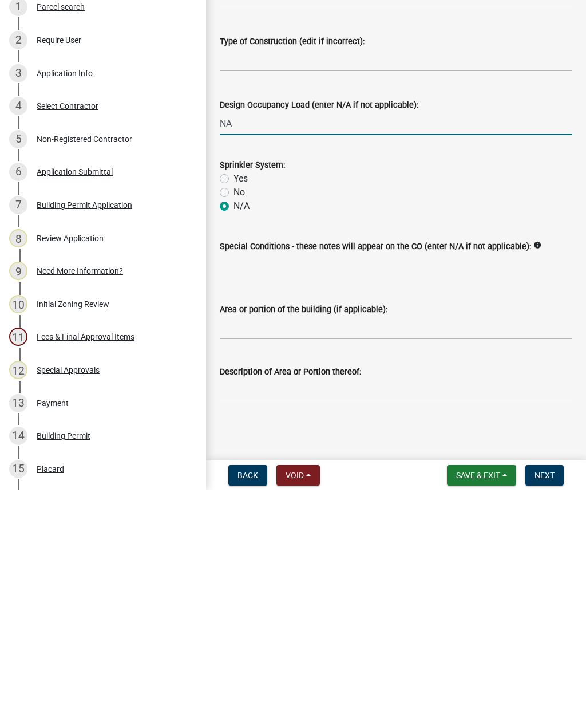
type input "NA"
click at [330, 547] on input "Area or portion of the building (if applicable):" at bounding box center [396, 558] width 353 height 23
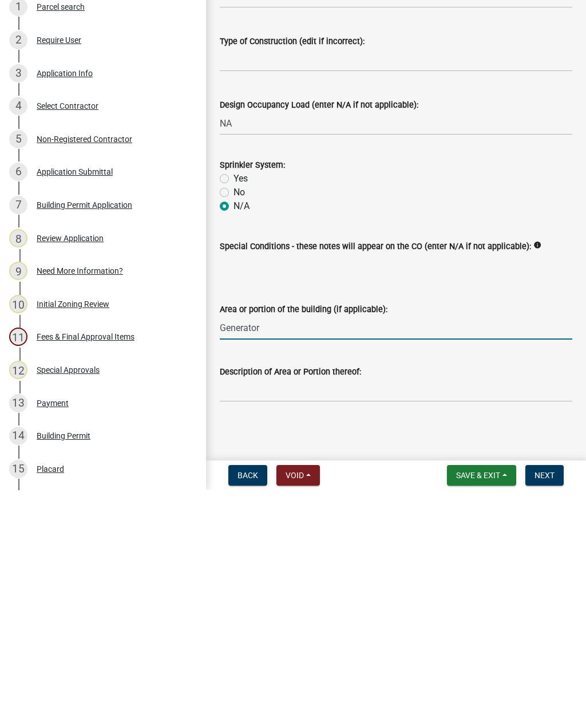
type input "Generator"
click at [554, 696] on button "Next" at bounding box center [545, 706] width 38 height 21
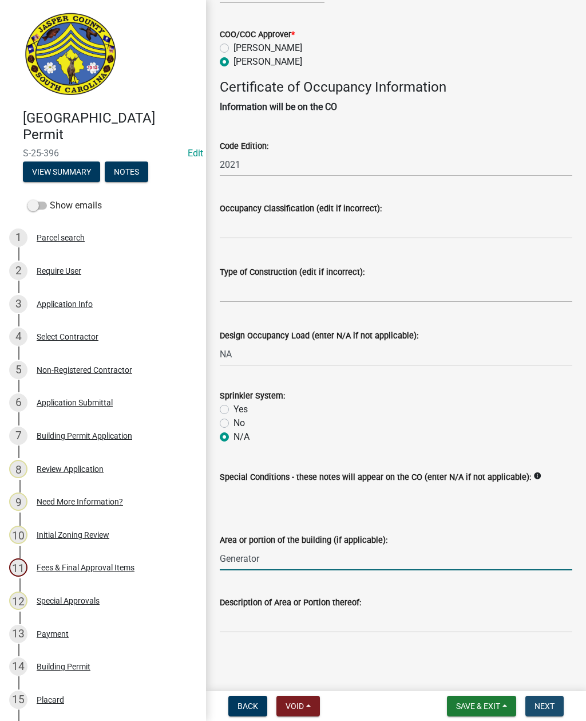
scroll to position [0, 0]
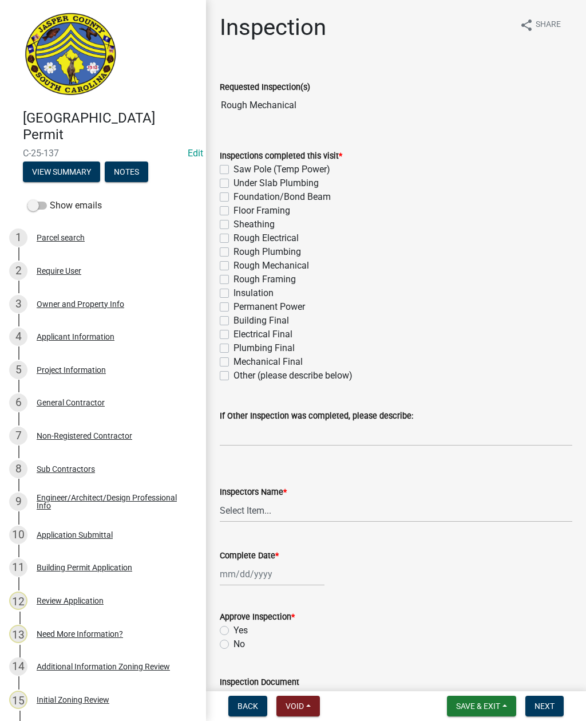
click at [234, 266] on label "Rough Mechanical" at bounding box center [272, 266] width 76 height 14
click at [234, 266] on input "Rough Mechanical" at bounding box center [237, 262] width 7 height 7
checkbox input "true"
checkbox input "false"
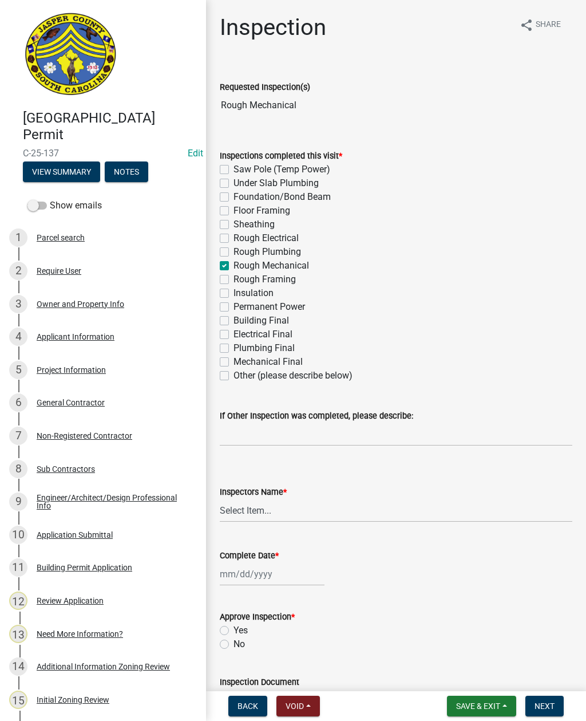
checkbox input "false"
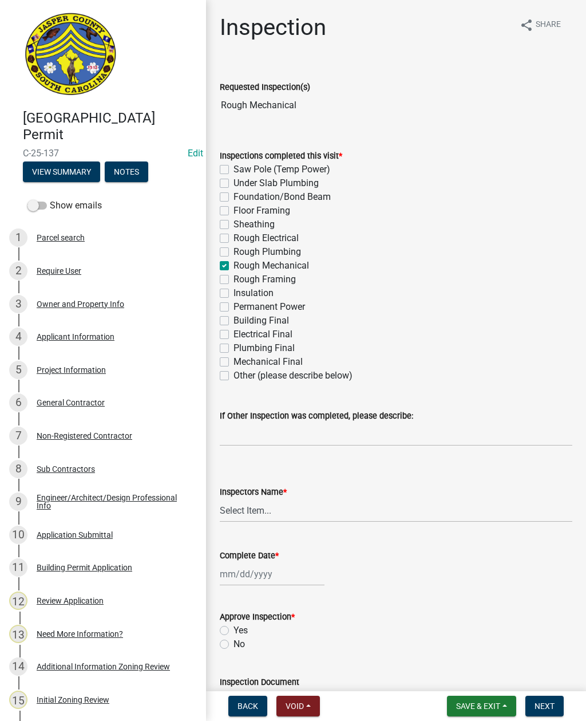
checkbox input "true"
checkbox input "false"
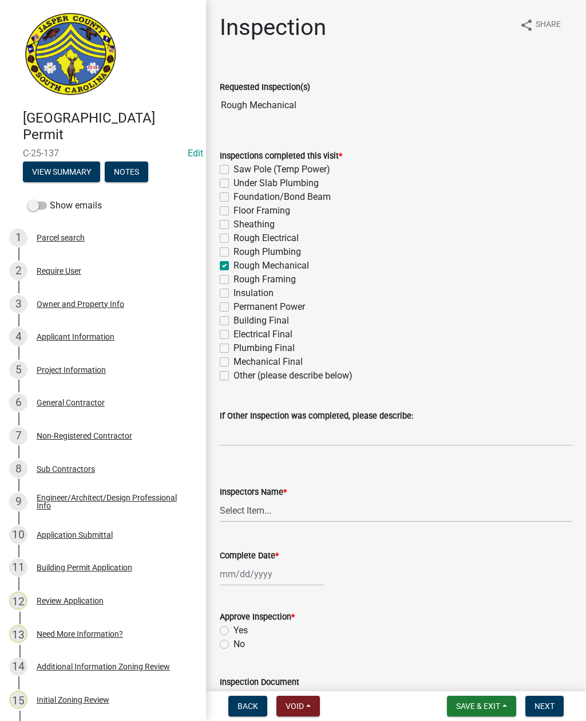
checkbox input "false"
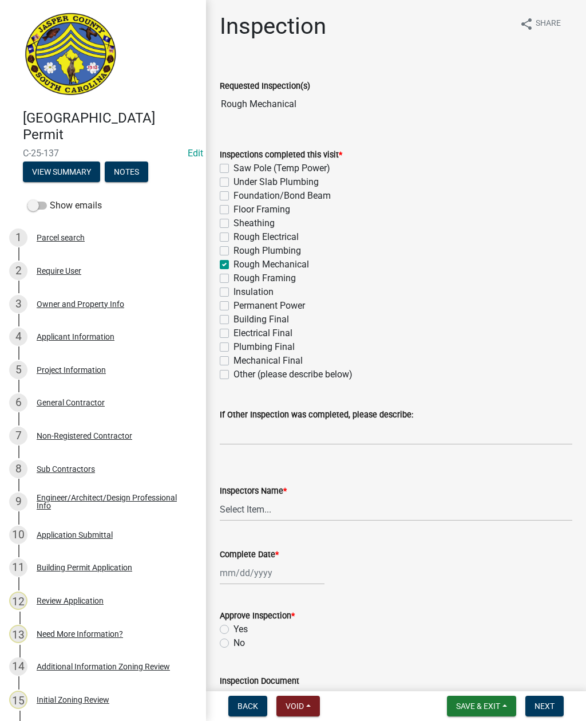
click at [234, 251] on label "Rough Plumbing" at bounding box center [268, 251] width 68 height 14
click at [234, 251] on input "Rough Plumbing" at bounding box center [237, 247] width 7 height 7
checkbox input "true"
checkbox input "false"
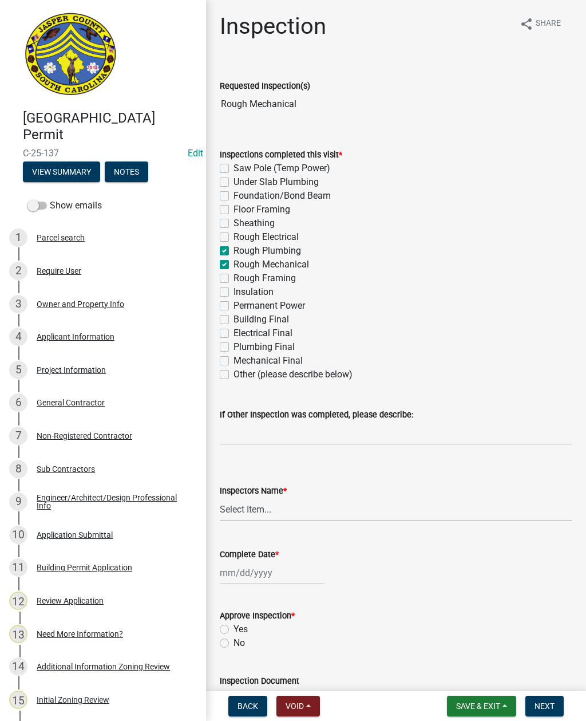
checkbox input "false"
checkbox input "true"
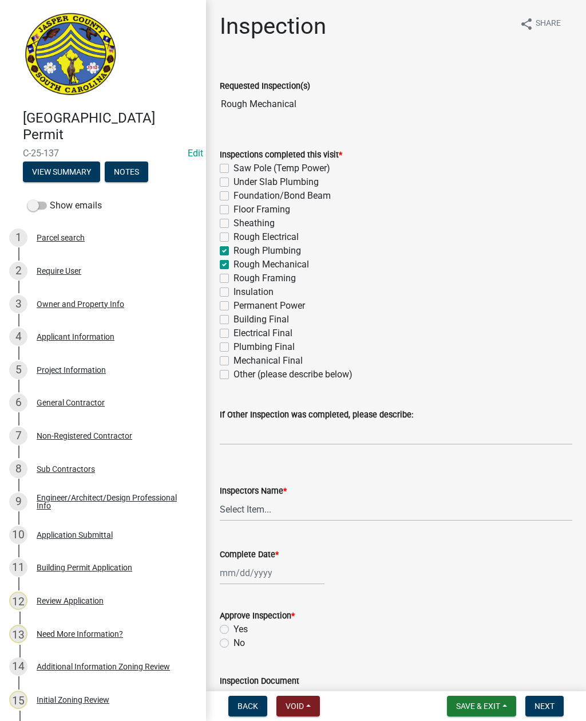
checkbox input "true"
checkbox input "false"
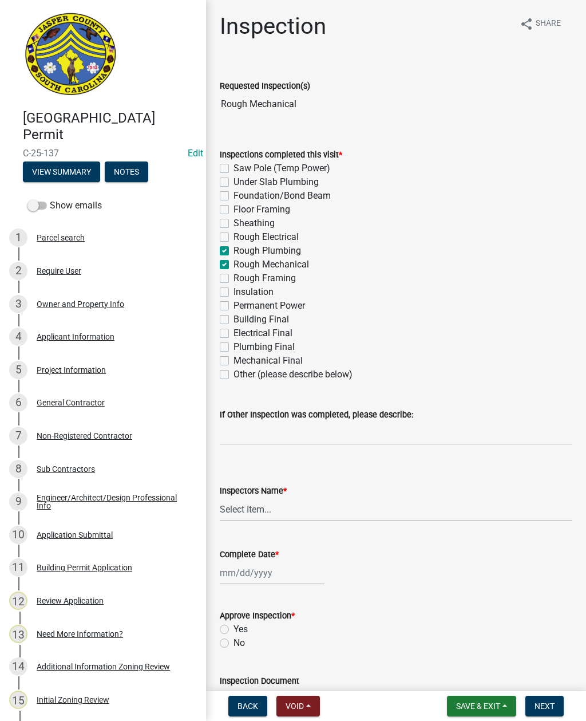
checkbox input "false"
click at [234, 233] on label "Rough Electrical" at bounding box center [266, 237] width 65 height 14
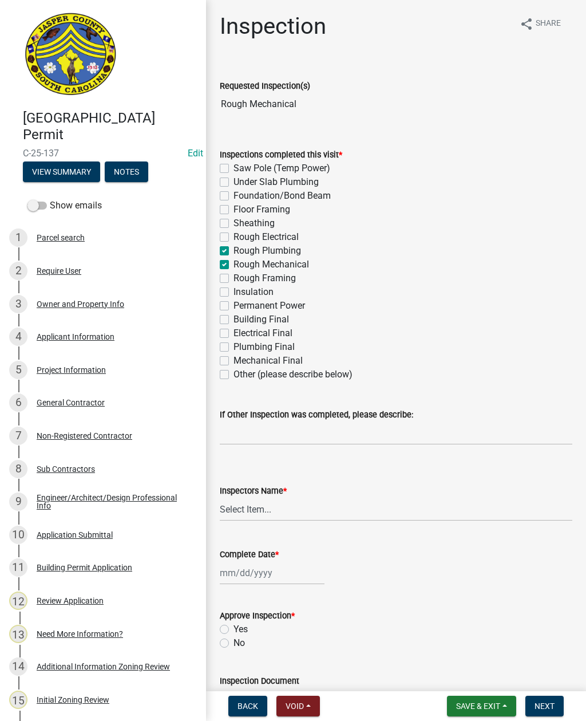
click at [234, 233] on input "Rough Electrical" at bounding box center [237, 233] width 7 height 7
checkbox input "true"
checkbox input "false"
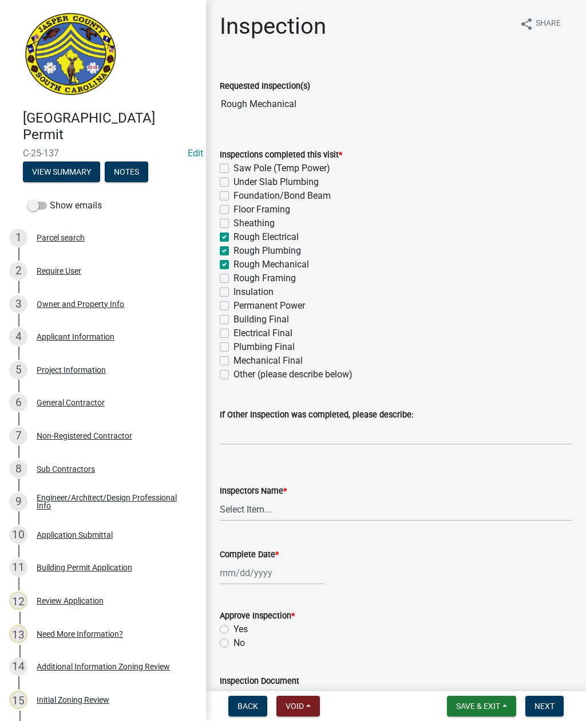
checkbox input "false"
checkbox input "true"
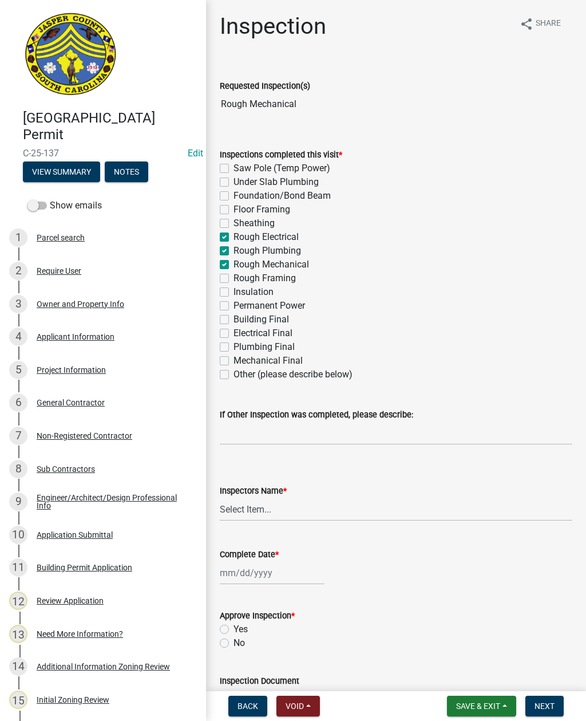
checkbox input "false"
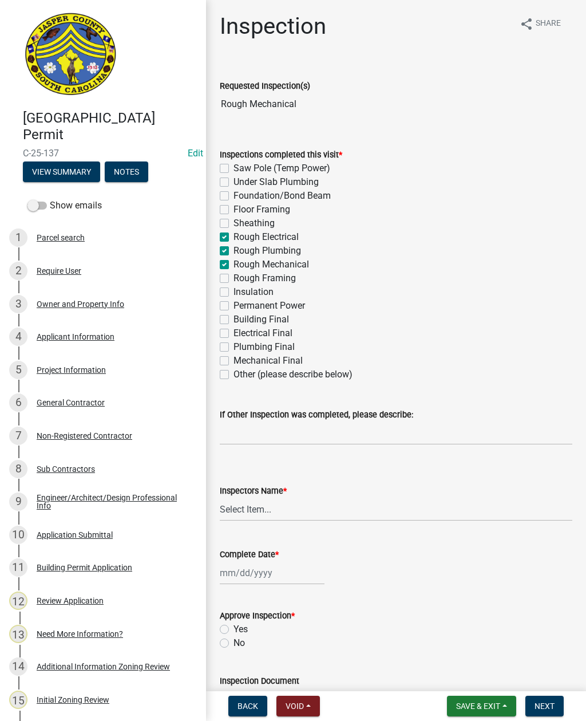
checkbox input "false"
click at [234, 281] on label "Rough Framing" at bounding box center [265, 278] width 62 height 14
click at [234, 279] on input "Rough Framing" at bounding box center [237, 274] width 7 height 7
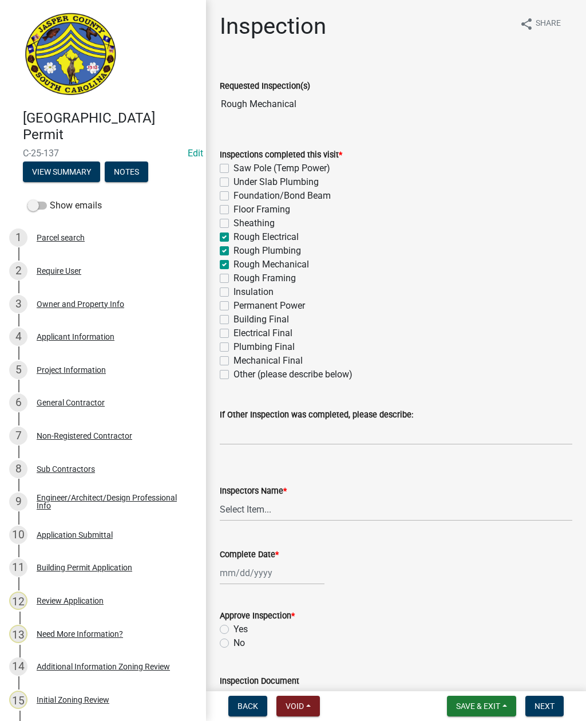
checkbox input "true"
checkbox input "false"
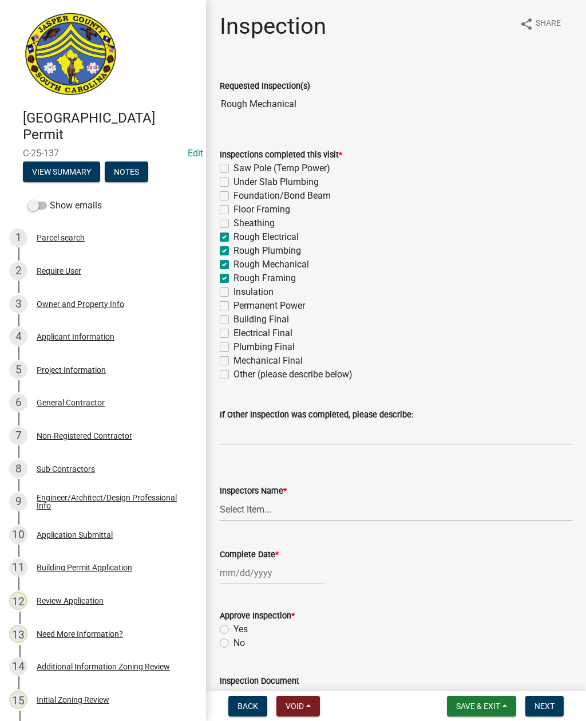
checkbox input "false"
checkbox input "true"
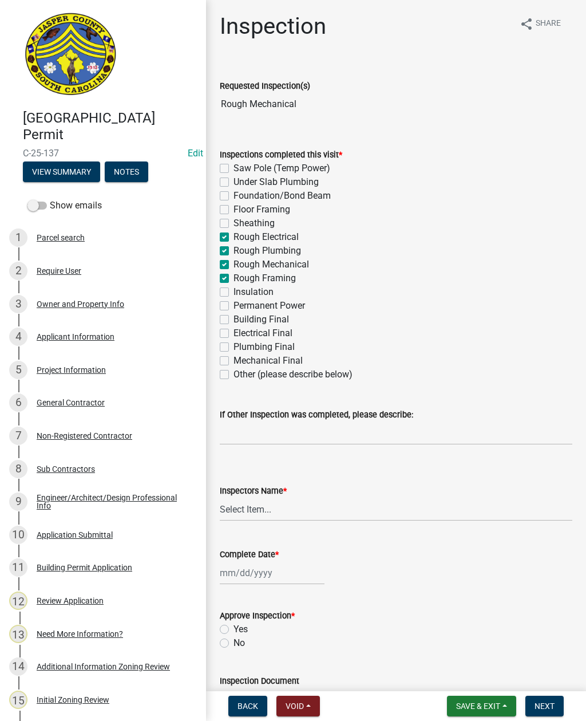
checkbox input "false"
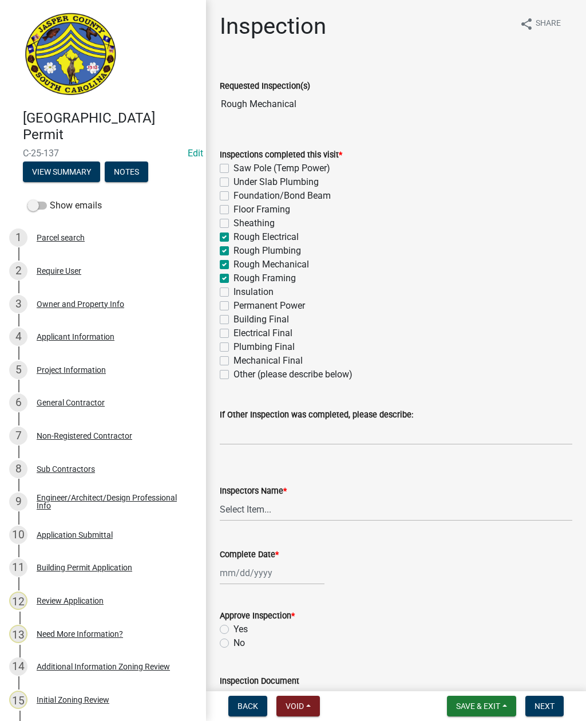
checkbox input "false"
click at [261, 508] on select "Select Item... [EMAIL_ADDRESS][DOMAIN_NAME] ([PERSON_NAME] ) rcampbell ([PERSON…" at bounding box center [396, 509] width 353 height 23
select select "2d9ba1e5-2fdd-4b15-98d0-073dcbeb5880"
click at [271, 575] on div at bounding box center [272, 572] width 105 height 23
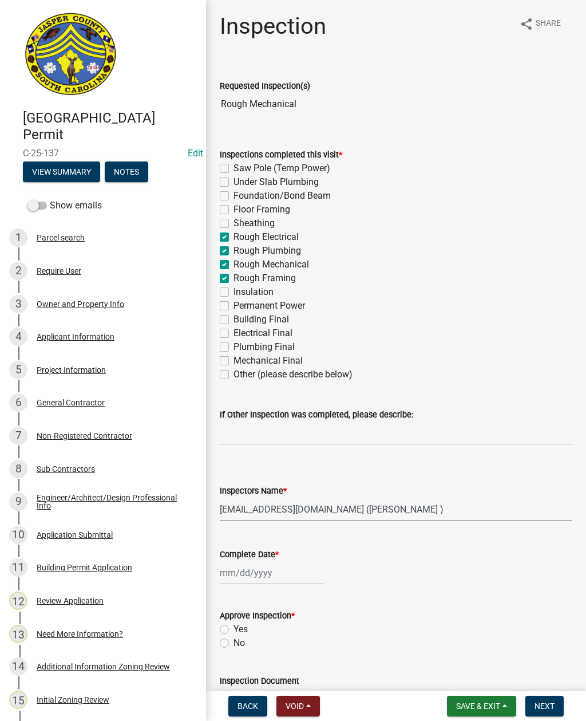
select select "9"
select select "2025"
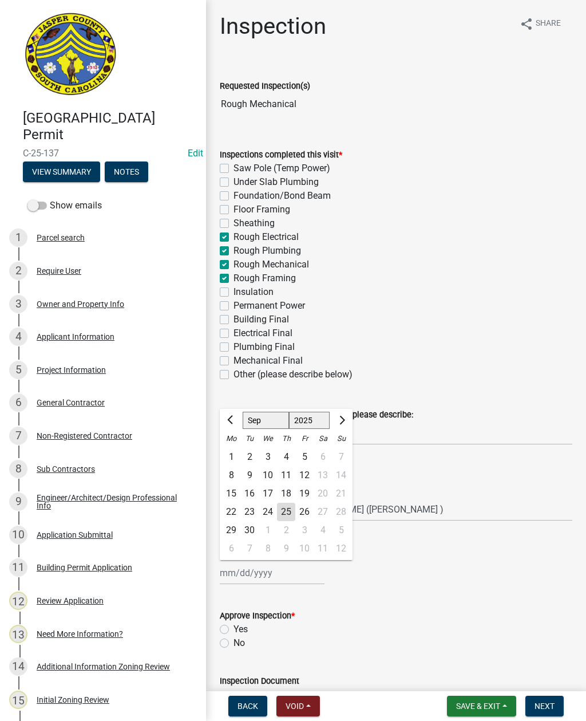
click at [287, 508] on div "25" at bounding box center [286, 512] width 18 height 18
type input "[DATE]"
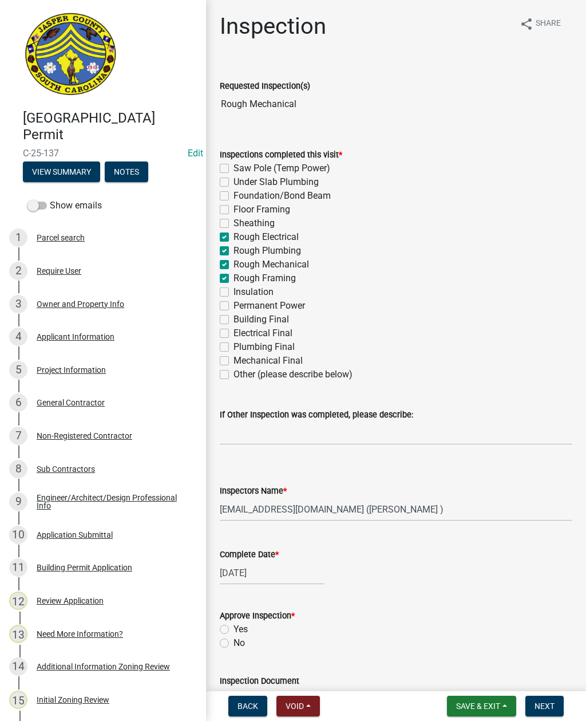
click at [234, 625] on label "Yes" at bounding box center [241, 629] width 14 height 14
click at [234, 625] on input "Yes" at bounding box center [237, 625] width 7 height 7
radio input "true"
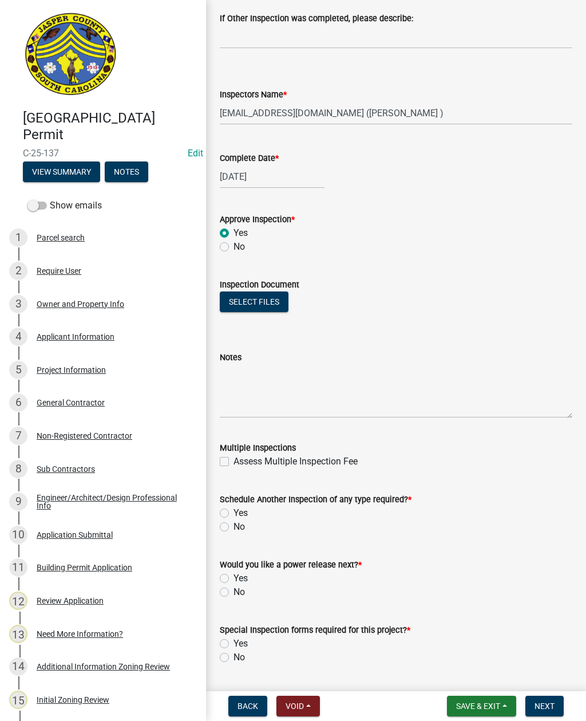
scroll to position [398, 0]
click at [234, 513] on label "Yes" at bounding box center [241, 513] width 14 height 14
click at [234, 513] on input "Yes" at bounding box center [237, 509] width 7 height 7
radio input "true"
click at [234, 592] on label "No" at bounding box center [239, 592] width 11 height 14
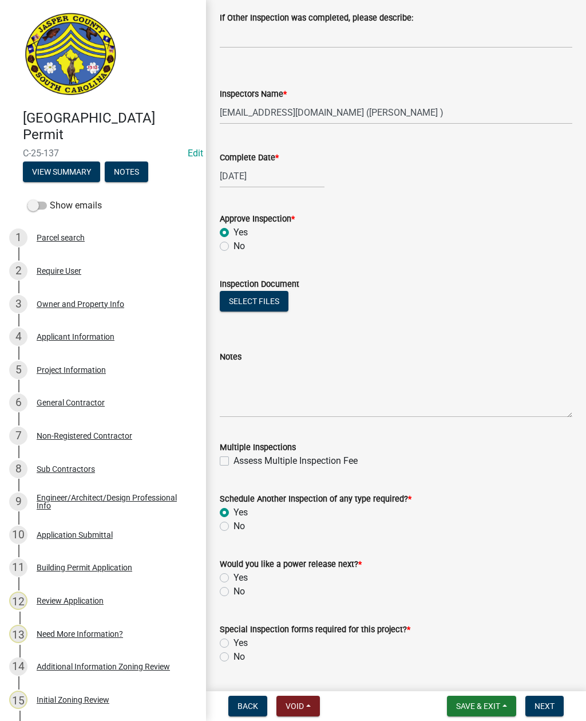
click at [234, 592] on input "No" at bounding box center [237, 588] width 7 height 7
radio input "true"
click at [234, 660] on label "No" at bounding box center [239, 657] width 11 height 14
click at [234, 657] on input "No" at bounding box center [237, 653] width 7 height 7
radio input "true"
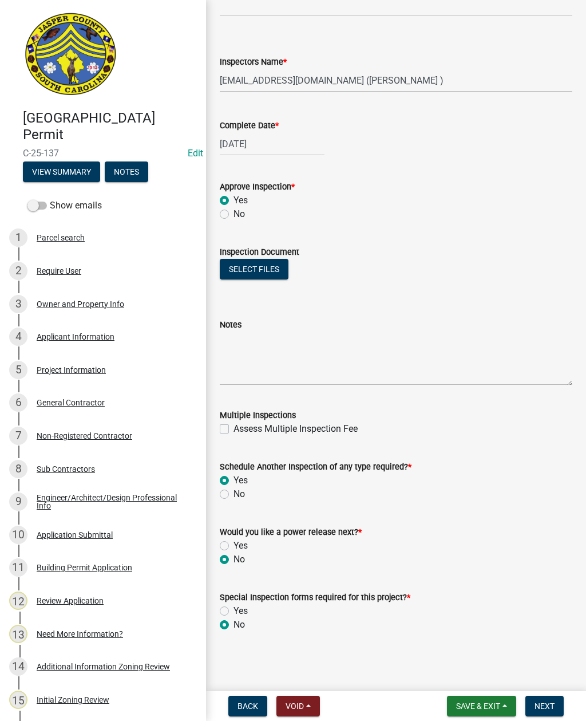
scroll to position [430, 0]
click at [547, 706] on span "Next" at bounding box center [545, 705] width 20 height 9
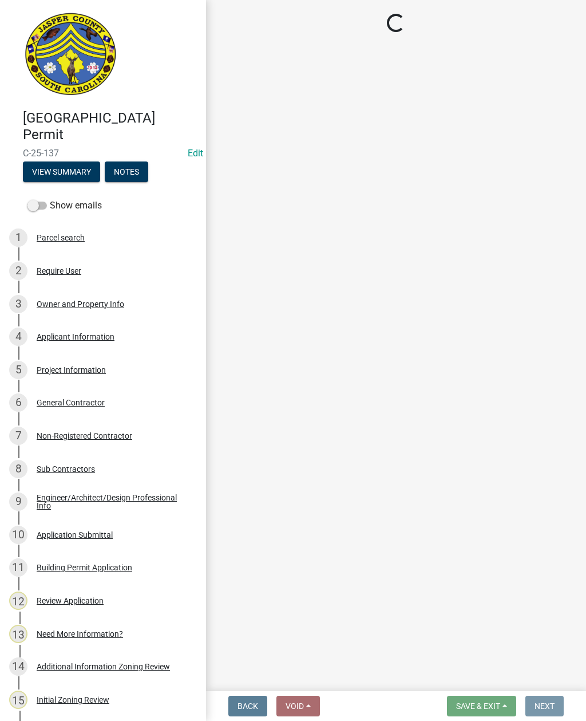
scroll to position [0, 0]
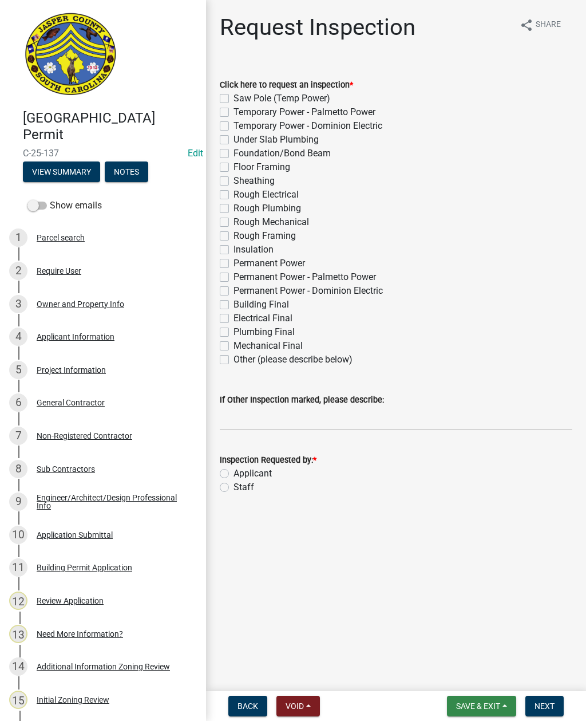
click at [477, 704] on span "Save & Exit" at bounding box center [478, 705] width 44 height 9
click at [471, 668] on button "Save & Exit" at bounding box center [471, 676] width 92 height 27
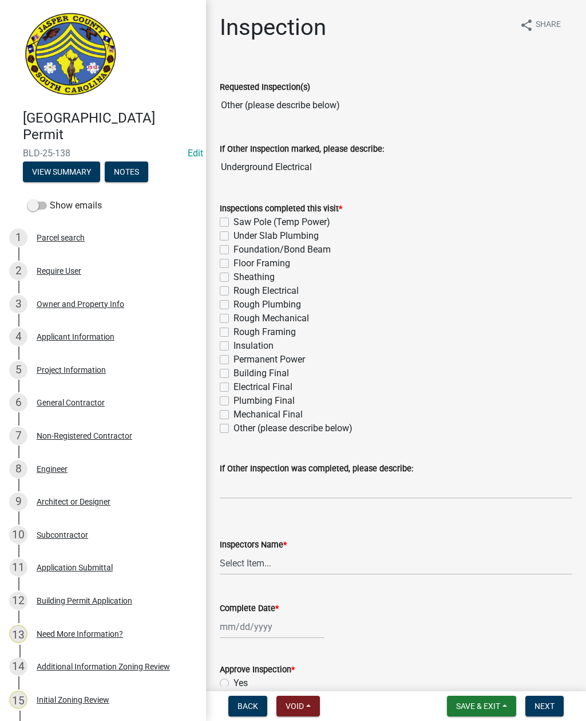
click at [234, 431] on label "Other (please describe below)" at bounding box center [293, 428] width 119 height 14
click at [234, 429] on input "Other (please describe below)" at bounding box center [237, 424] width 7 height 7
checkbox input "true"
checkbox input "false"
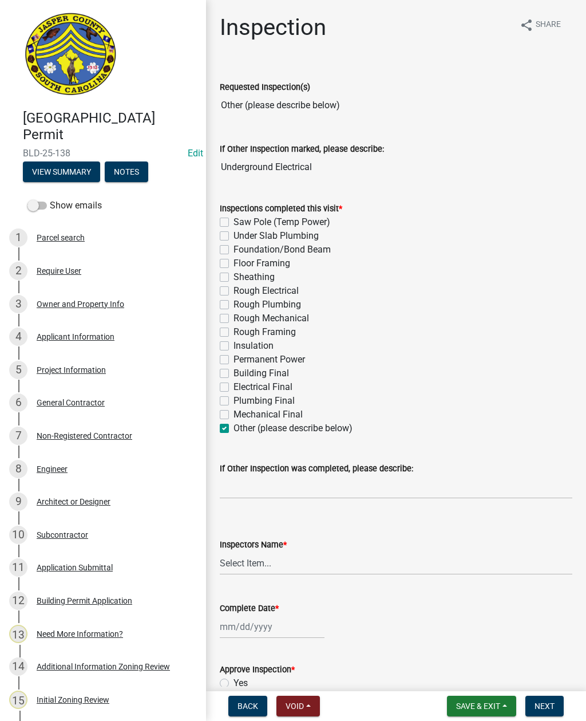
checkbox input "false"
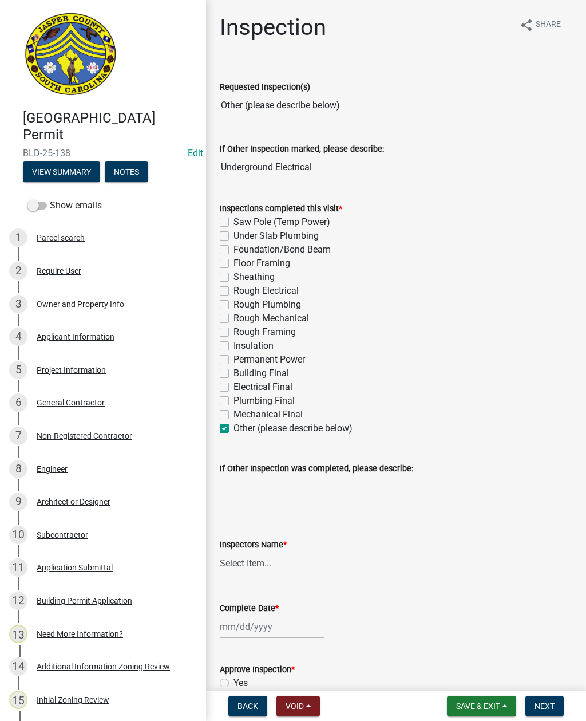
checkbox input "false"
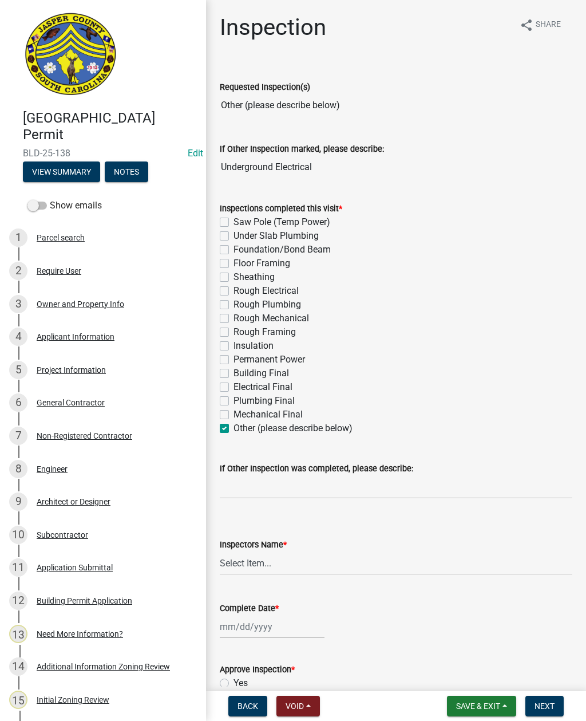
checkbox input "false"
checkbox input "true"
click at [266, 485] on input "If Other Inspection was completed, please describe:" at bounding box center [396, 486] width 353 height 23
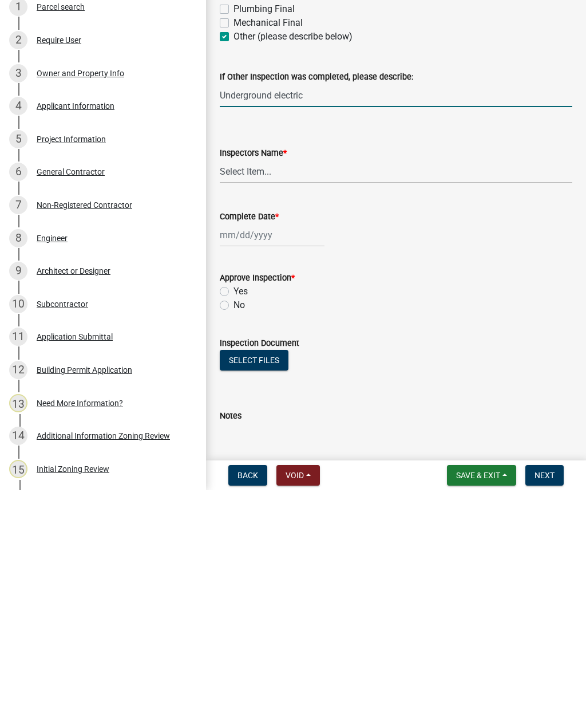
scroll to position [161, 0]
type input "Underground electric"
click at [259, 390] on select "Select Item... [EMAIL_ADDRESS][DOMAIN_NAME] ([PERSON_NAME] ) rcampbell ([PERSON…" at bounding box center [396, 401] width 353 height 23
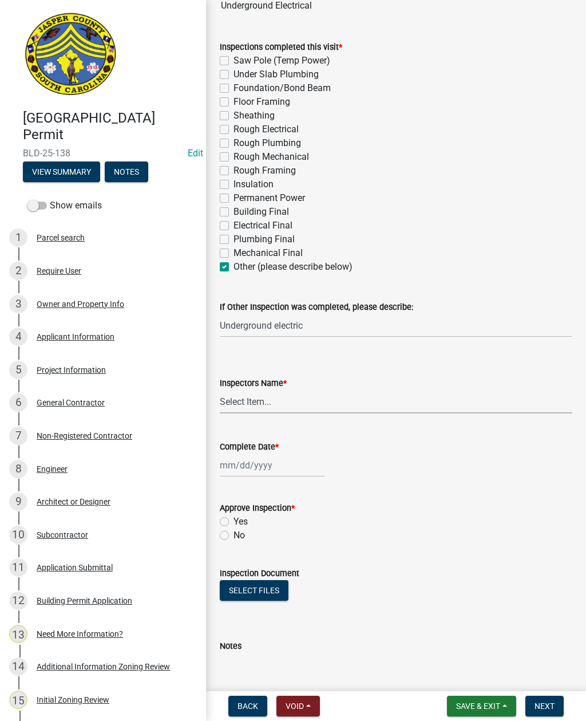
select select "2d9ba1e5-2fdd-4b15-98d0-073dcbeb5880"
click at [253, 464] on div at bounding box center [272, 465] width 105 height 23
select select "9"
select select "2025"
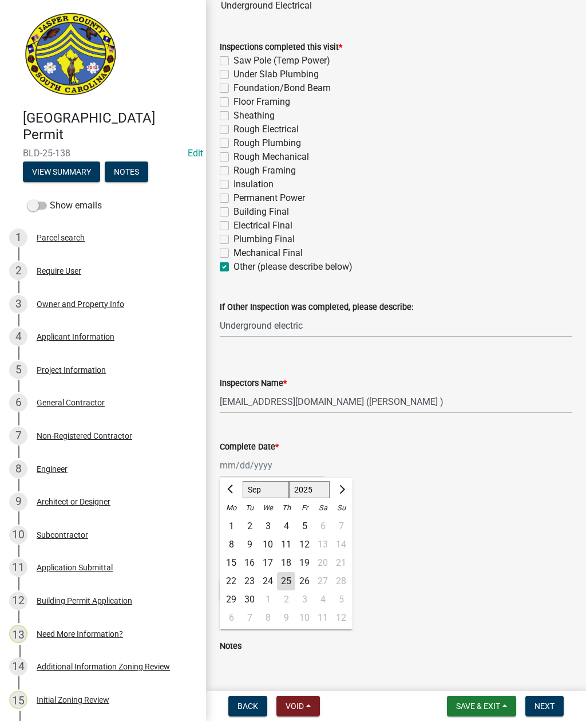
click at [286, 577] on div "25" at bounding box center [286, 581] width 18 height 18
type input "[DATE]"
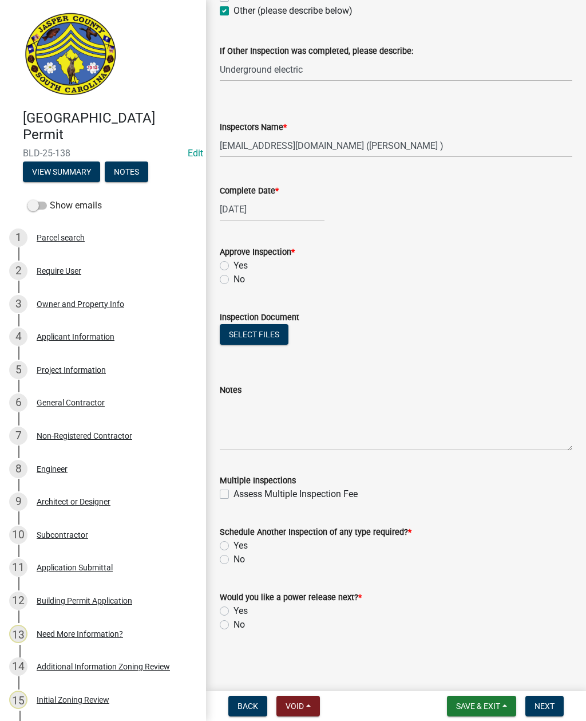
scroll to position [417, 0]
click at [234, 264] on label "Yes" at bounding box center [241, 266] width 14 height 14
click at [234, 264] on input "Yes" at bounding box center [237, 262] width 7 height 7
radio input "true"
click at [234, 542] on label "Yes" at bounding box center [241, 546] width 14 height 14
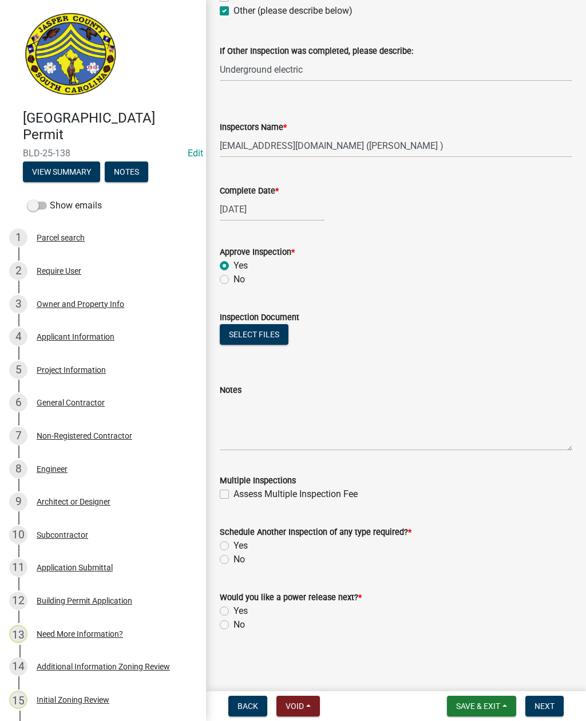
click at [234, 542] on input "Yes" at bounding box center [237, 542] width 7 height 7
radio input "true"
click at [234, 626] on label "No" at bounding box center [239, 625] width 11 height 14
click at [234, 625] on input "No" at bounding box center [237, 621] width 7 height 7
radio input "true"
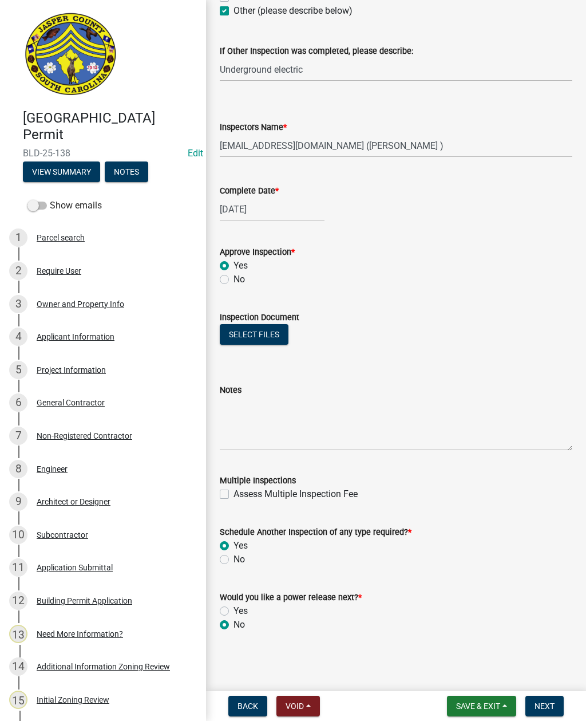
click at [550, 697] on button "Next" at bounding box center [545, 706] width 38 height 21
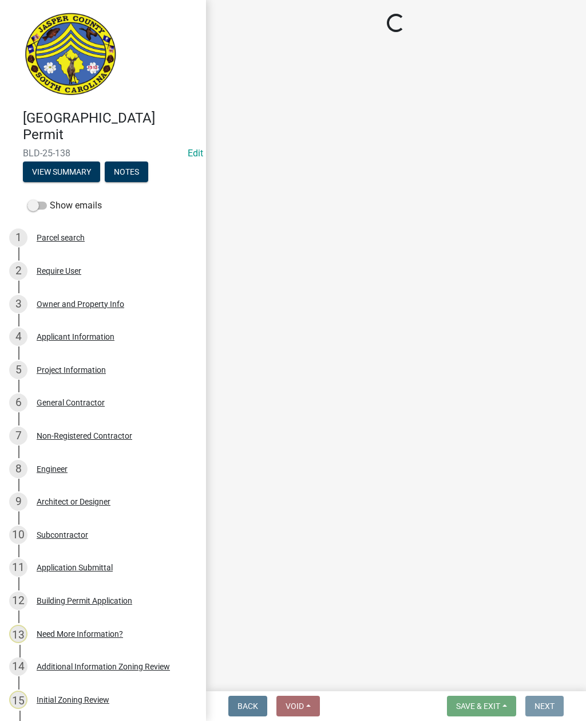
scroll to position [0, 0]
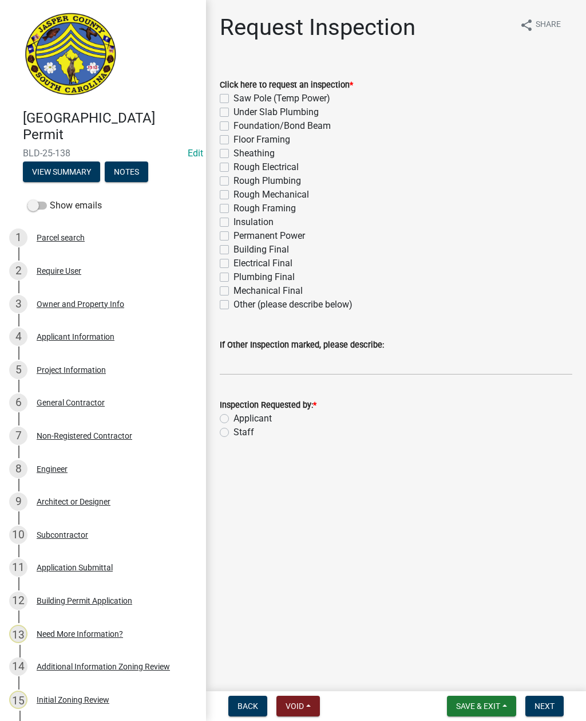
click at [487, 711] on button "Save & Exit" at bounding box center [481, 706] width 69 height 21
click at [454, 680] on button "Save & Exit" at bounding box center [471, 676] width 92 height 27
